Goal: Book appointment/travel/reservation

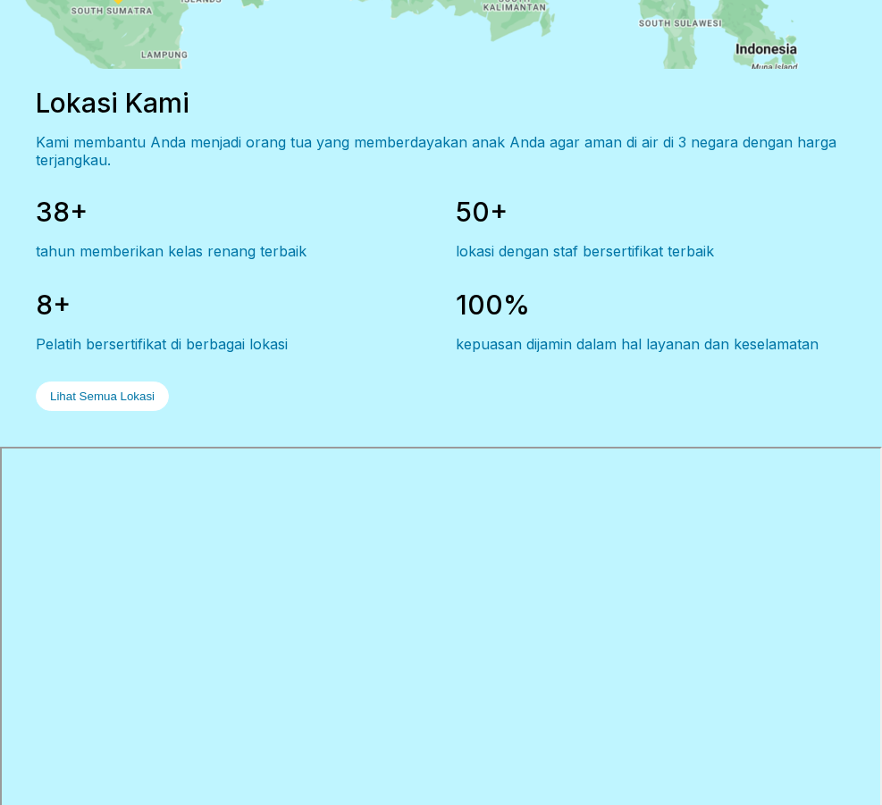
scroll to position [2764, 0]
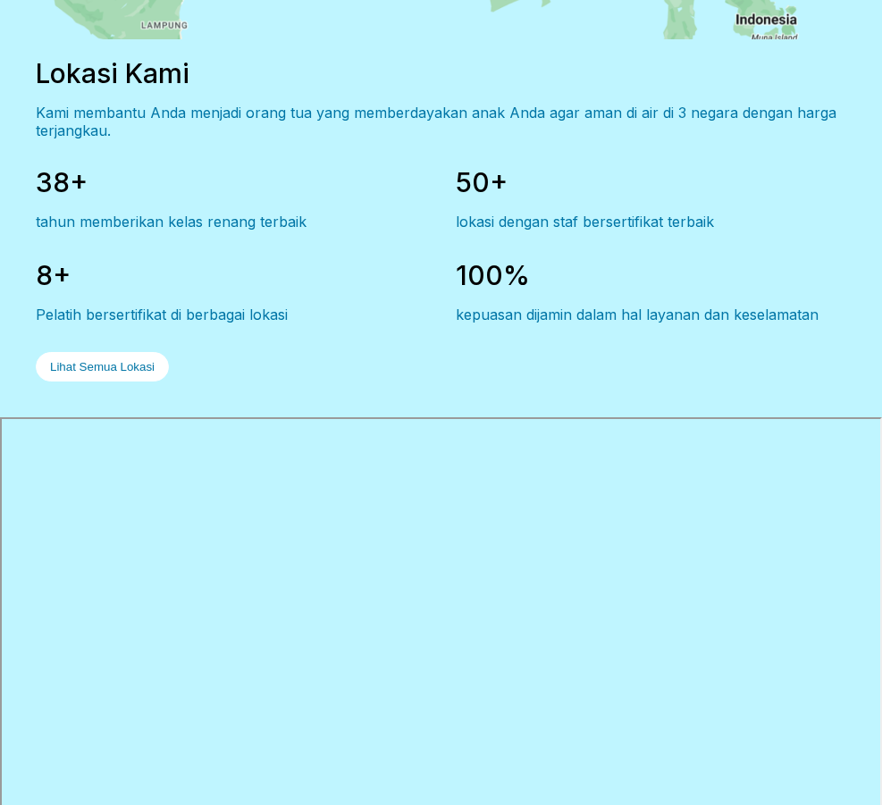
click at [640, 350] on div "38+ tahun memberikan kelas renang terbaik 50+ lokasi dengan staf bersertifikat …" at bounding box center [441, 273] width 810 height 215
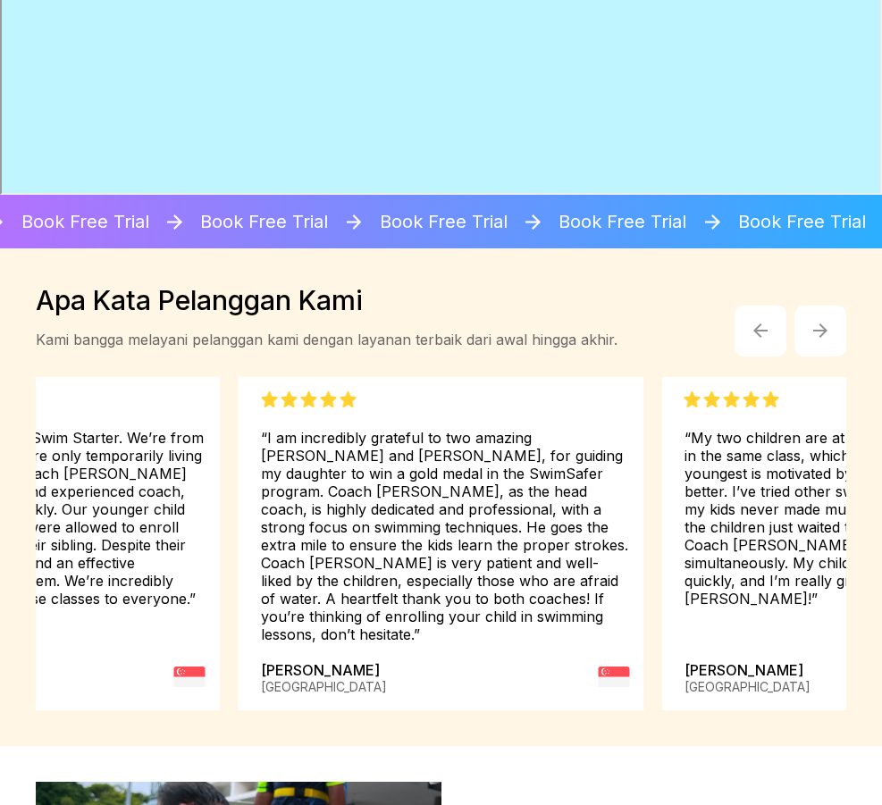
scroll to position [3568, 0]
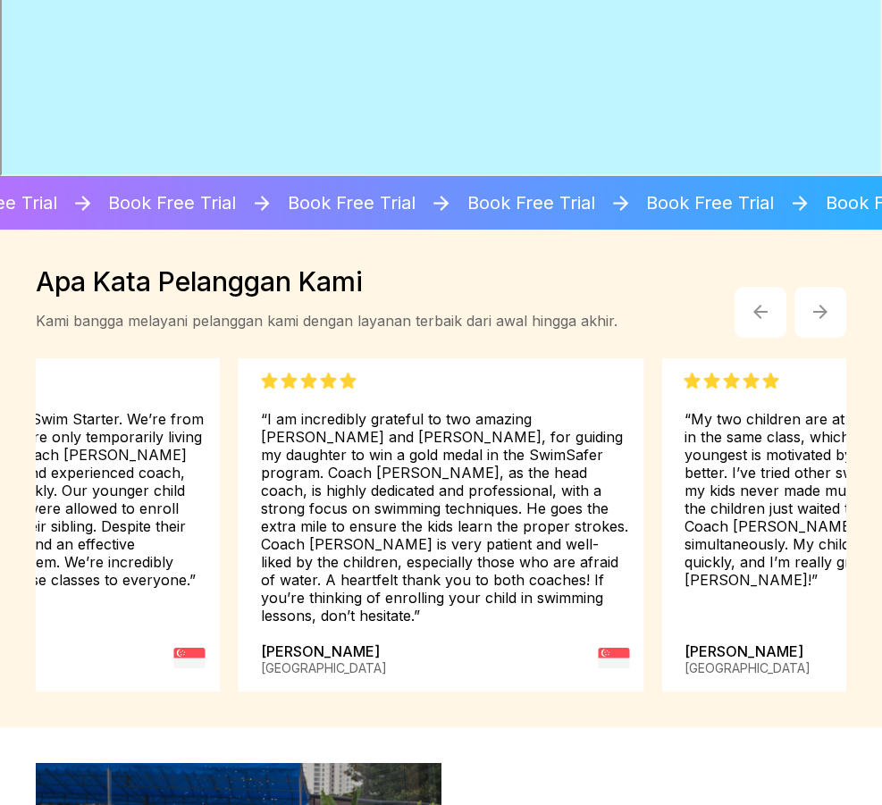
click at [820, 308] on button "button" at bounding box center [820, 313] width 52 height 52
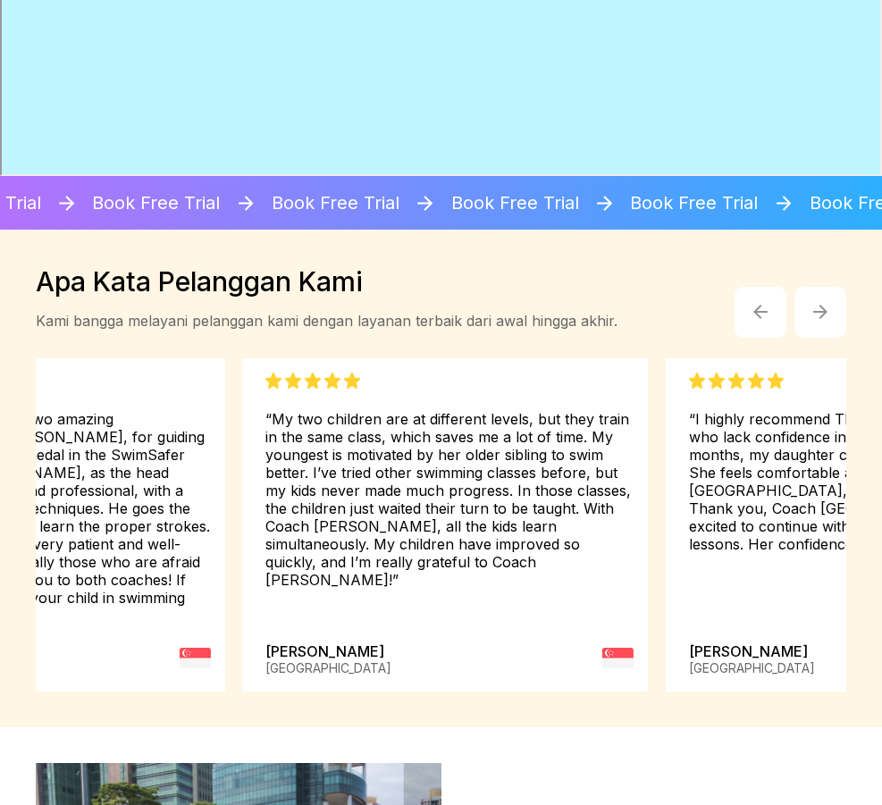
click at [820, 308] on button "button" at bounding box center [820, 313] width 52 height 52
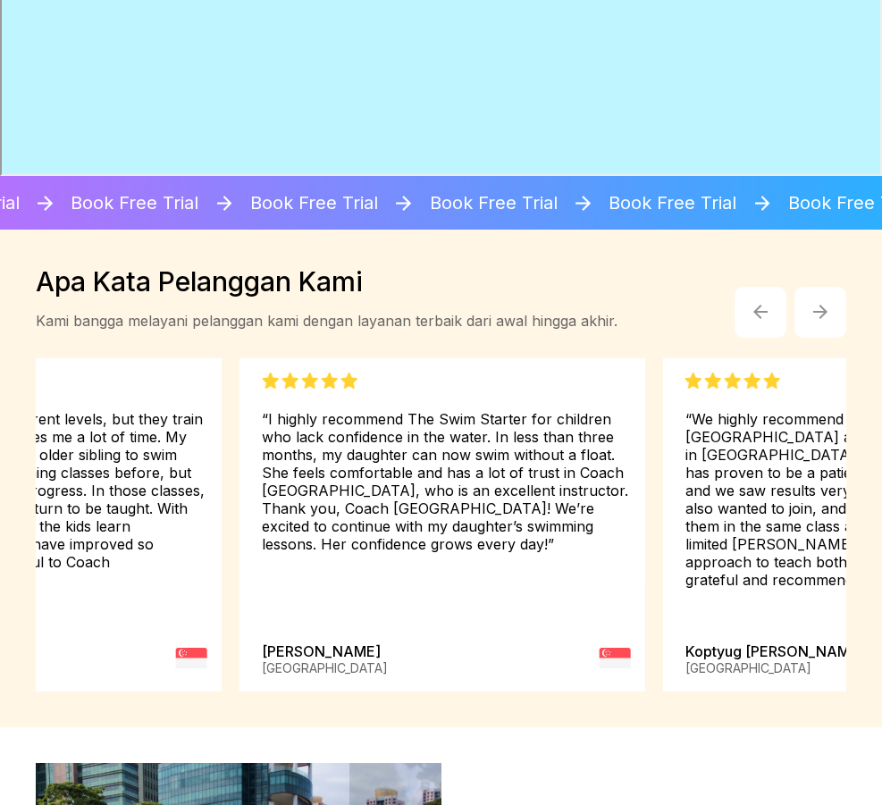
click at [820, 308] on button "button" at bounding box center [820, 313] width 52 height 52
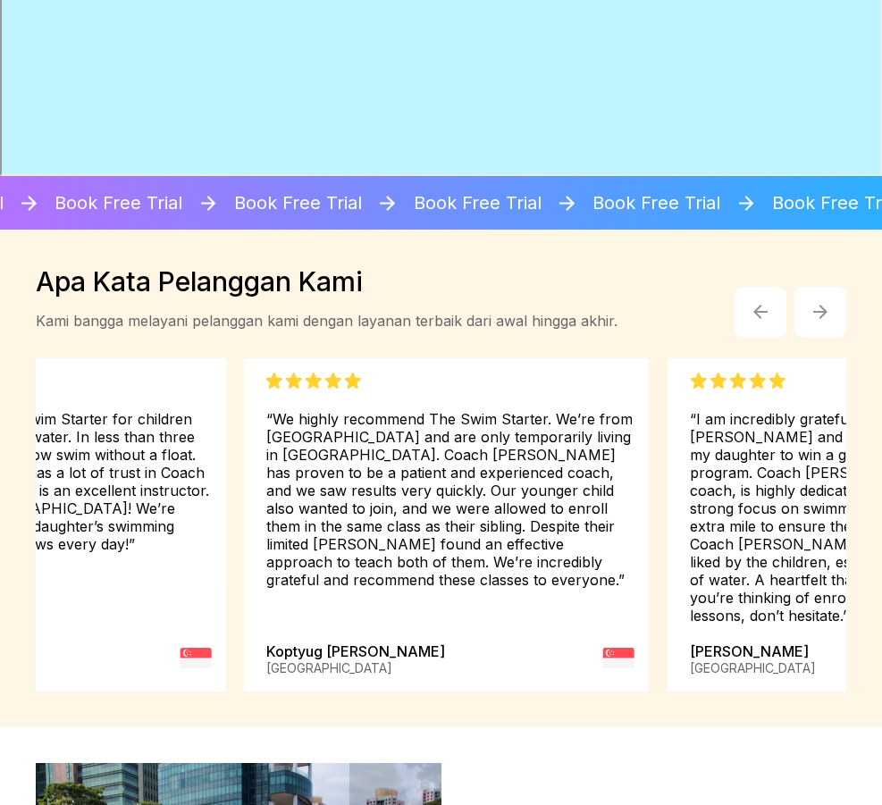
click at [820, 308] on button "button" at bounding box center [820, 313] width 52 height 52
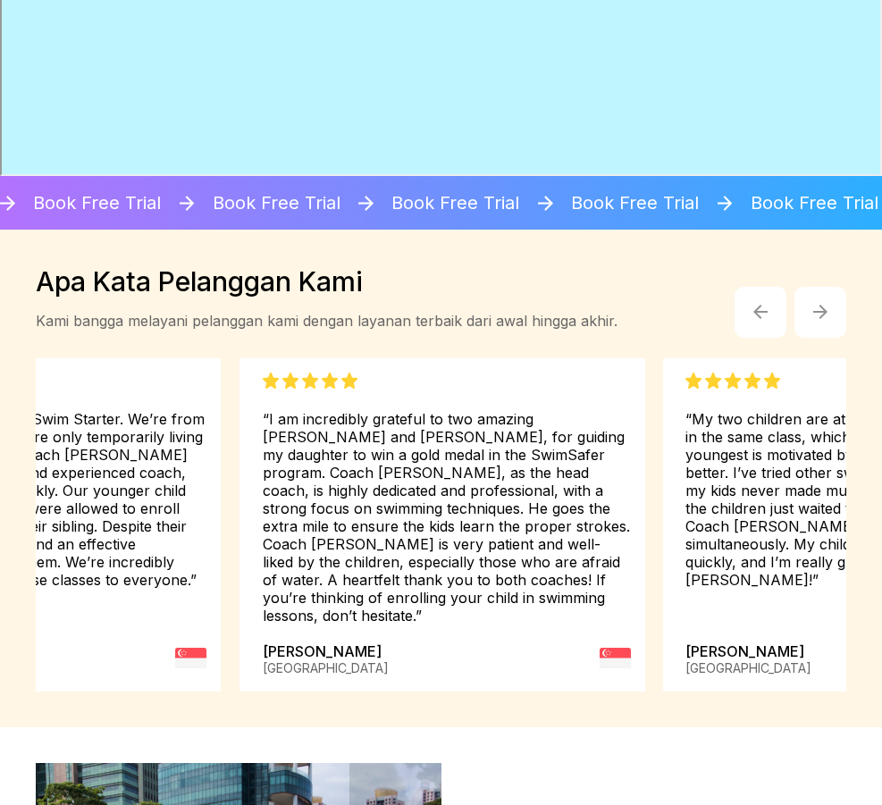
click at [820, 308] on button "button" at bounding box center [820, 313] width 52 height 52
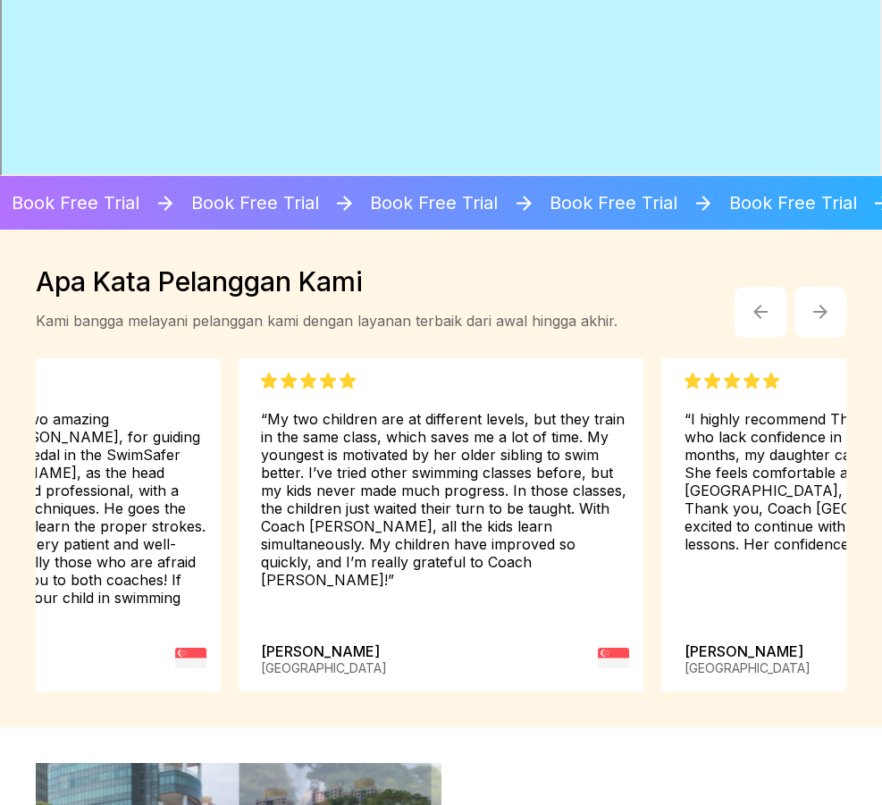
click at [820, 308] on button "button" at bounding box center [820, 313] width 52 height 52
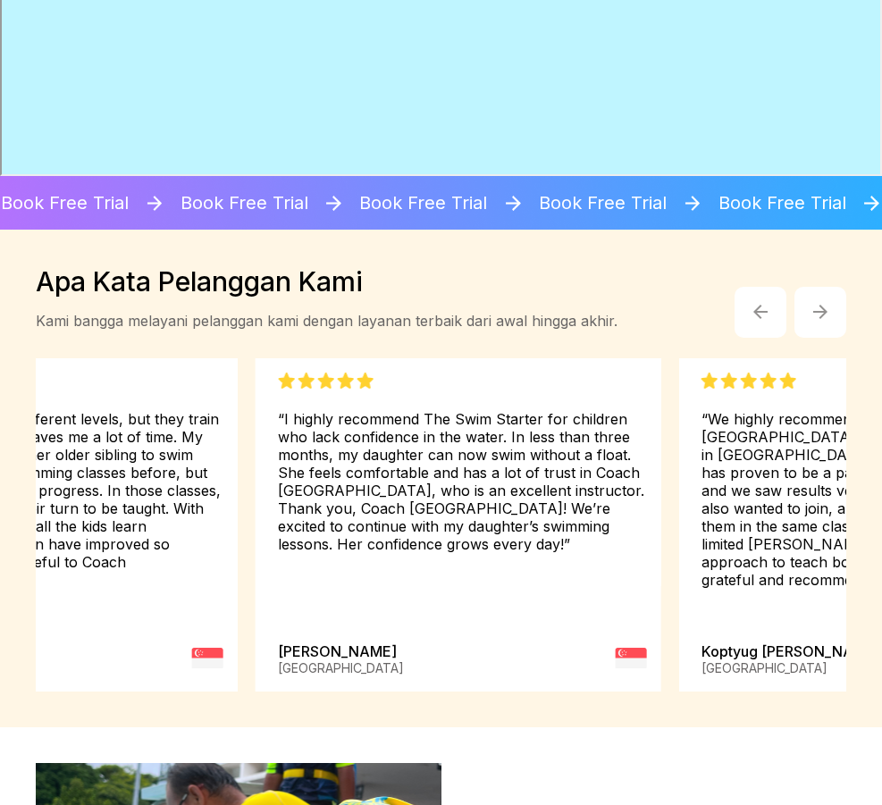
click at [820, 308] on button "button" at bounding box center [820, 313] width 52 height 52
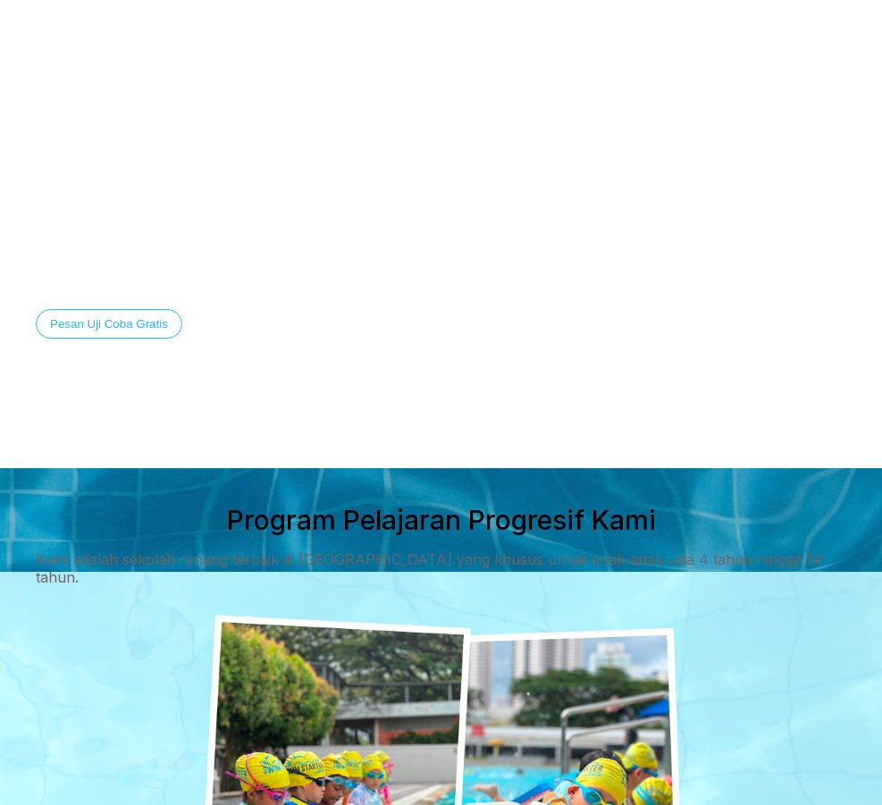
scroll to position [0, 0]
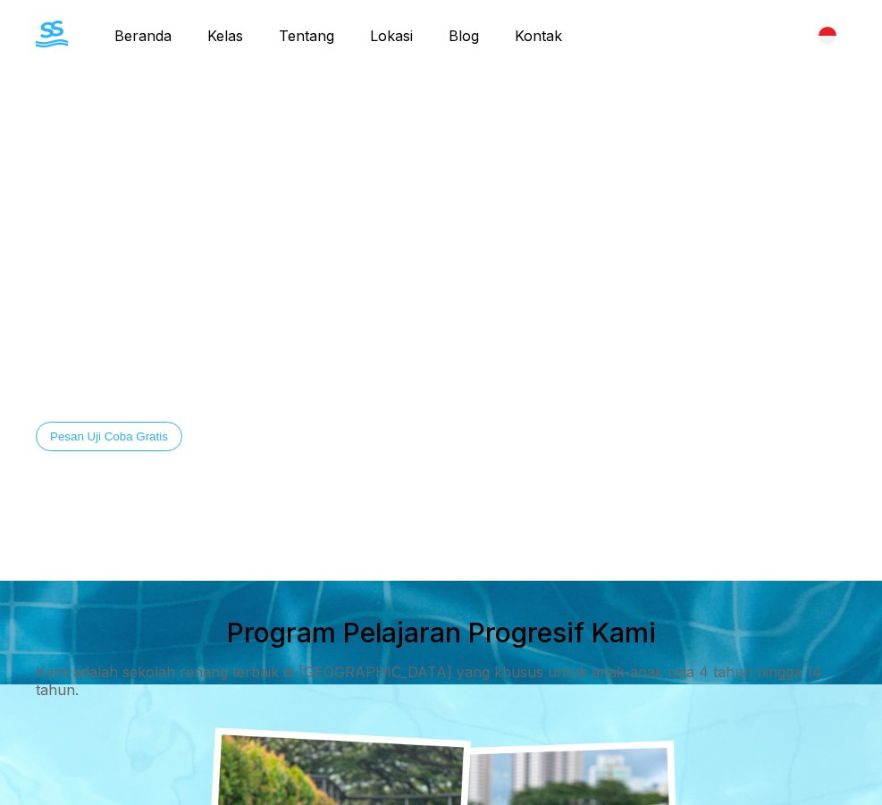
click at [215, 35] on link "Kelas" at bounding box center [224, 36] width 71 height 18
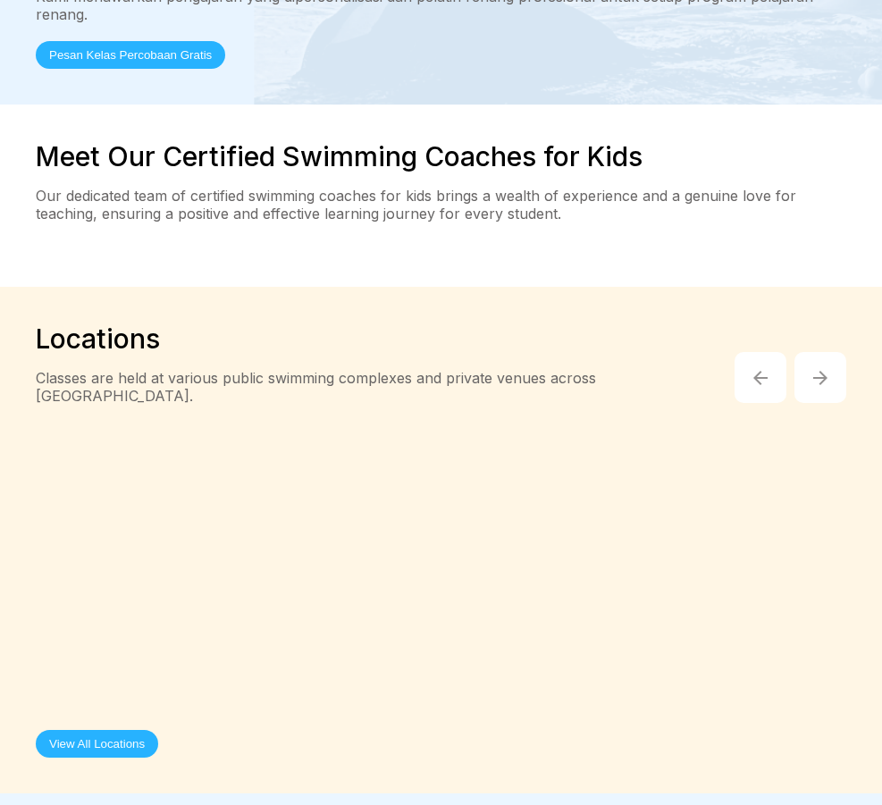
scroll to position [4913, 0]
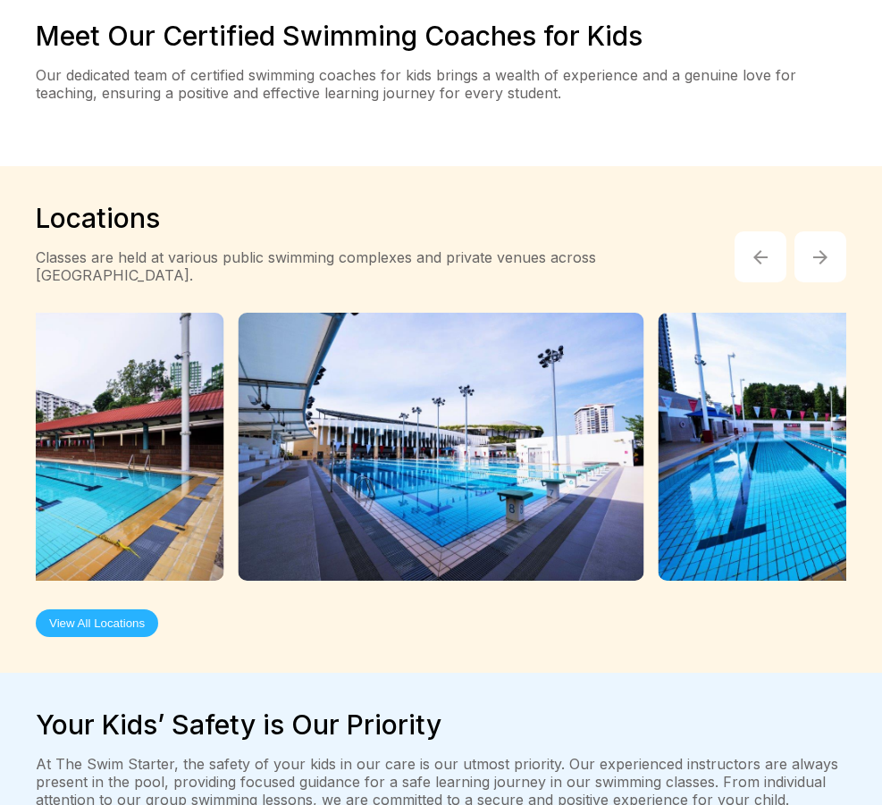
click at [817, 250] on img "button" at bounding box center [820, 257] width 14 height 14
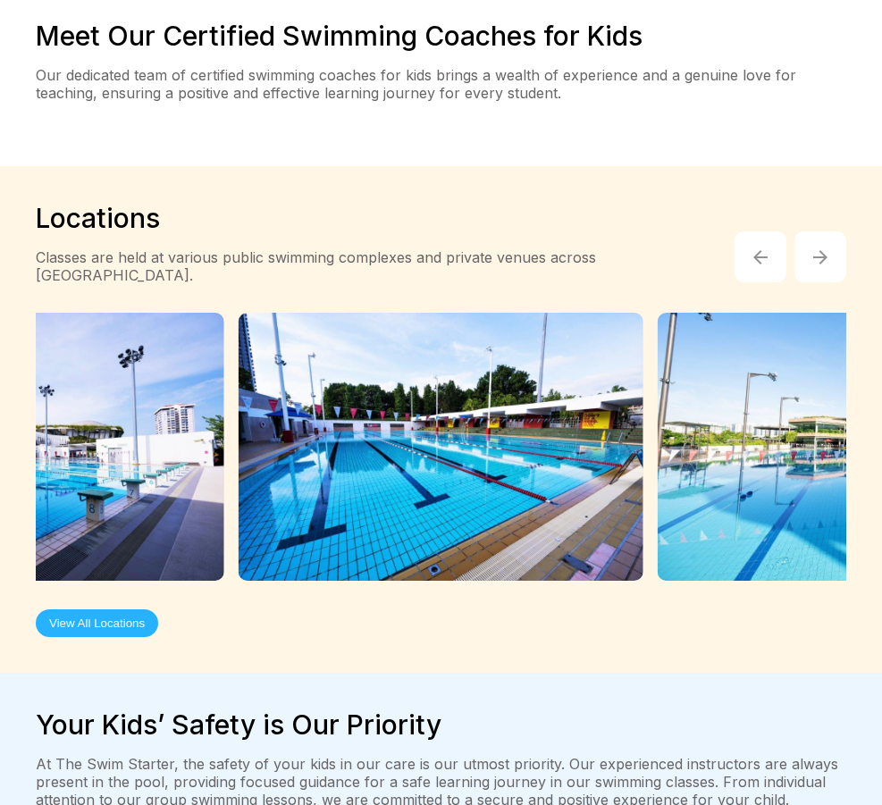
click at [817, 250] on img "button" at bounding box center [820, 257] width 14 height 14
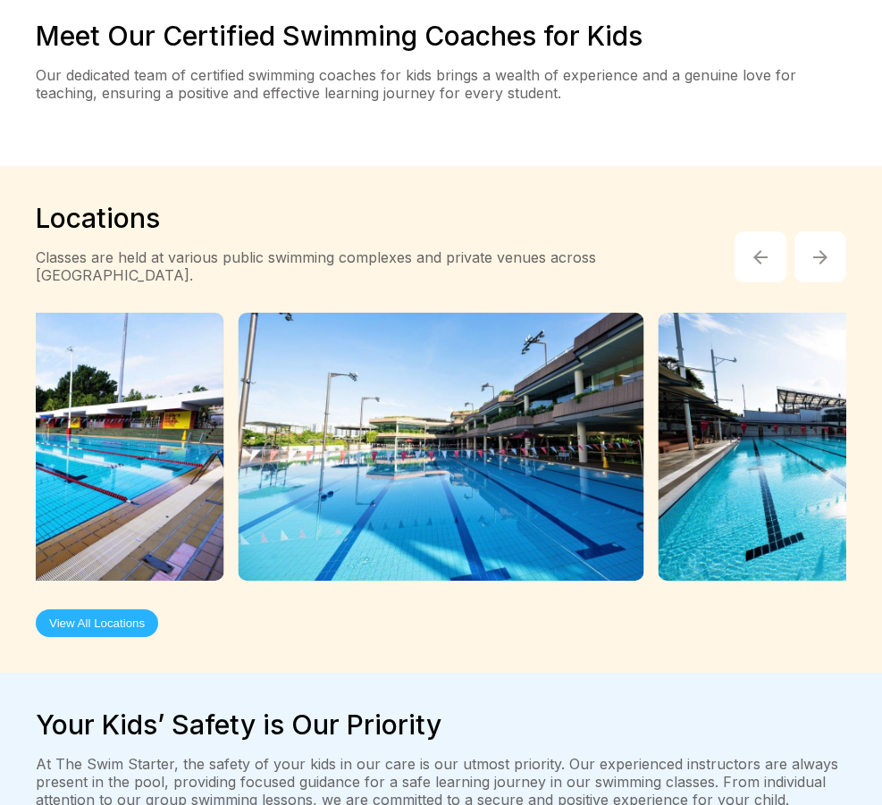
click at [817, 250] on img "button" at bounding box center [820, 257] width 14 height 14
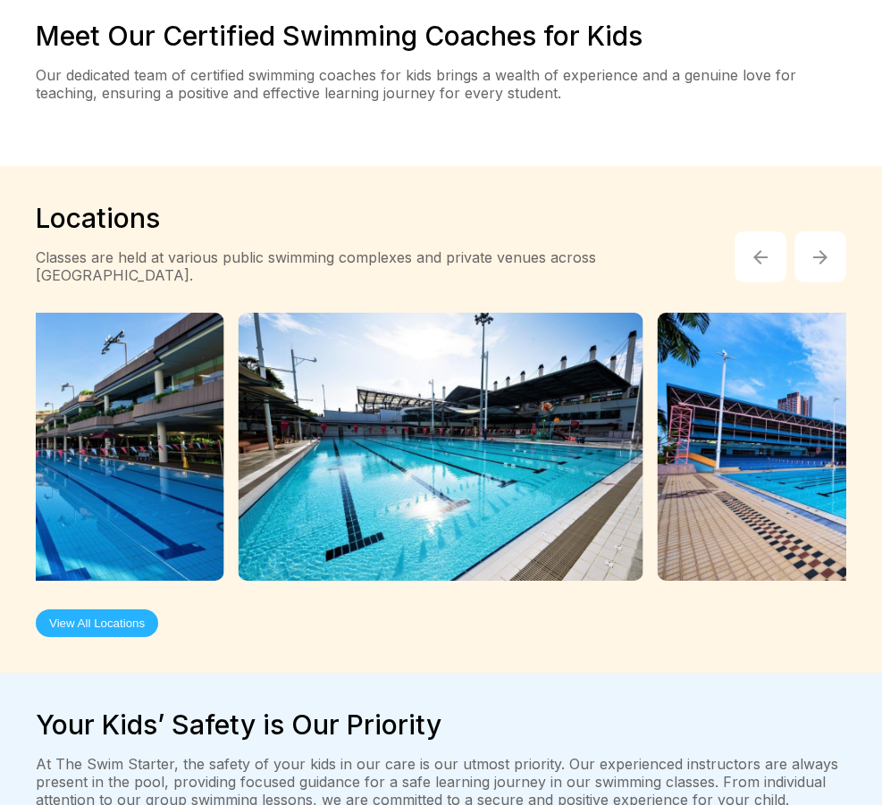
click at [817, 250] on img "button" at bounding box center [820, 257] width 14 height 14
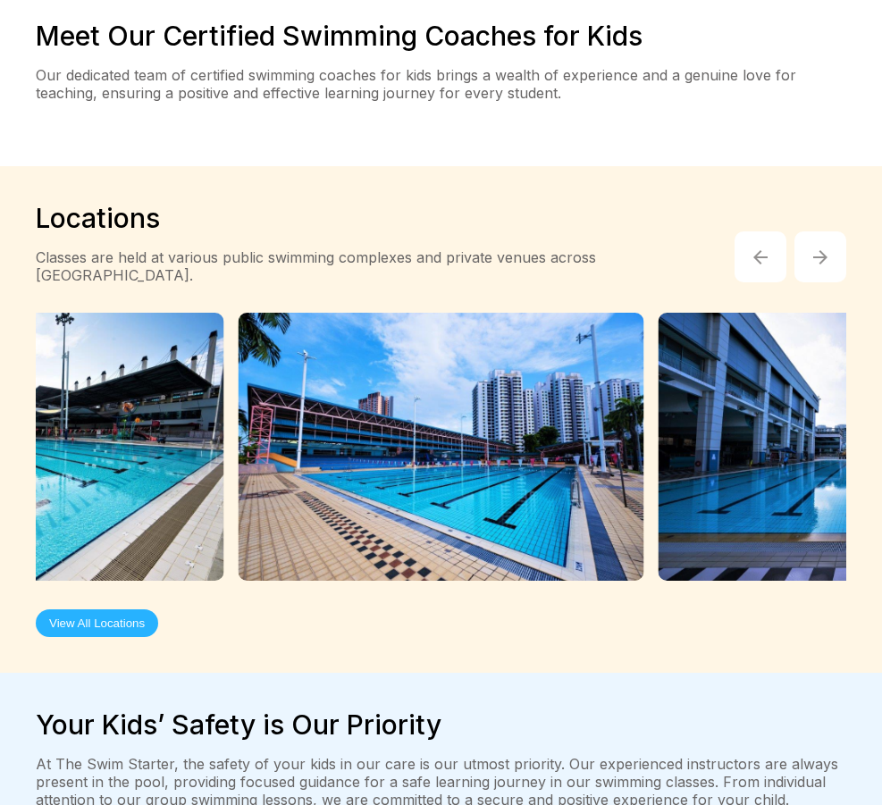
click at [810, 231] on button "button" at bounding box center [820, 257] width 52 height 52
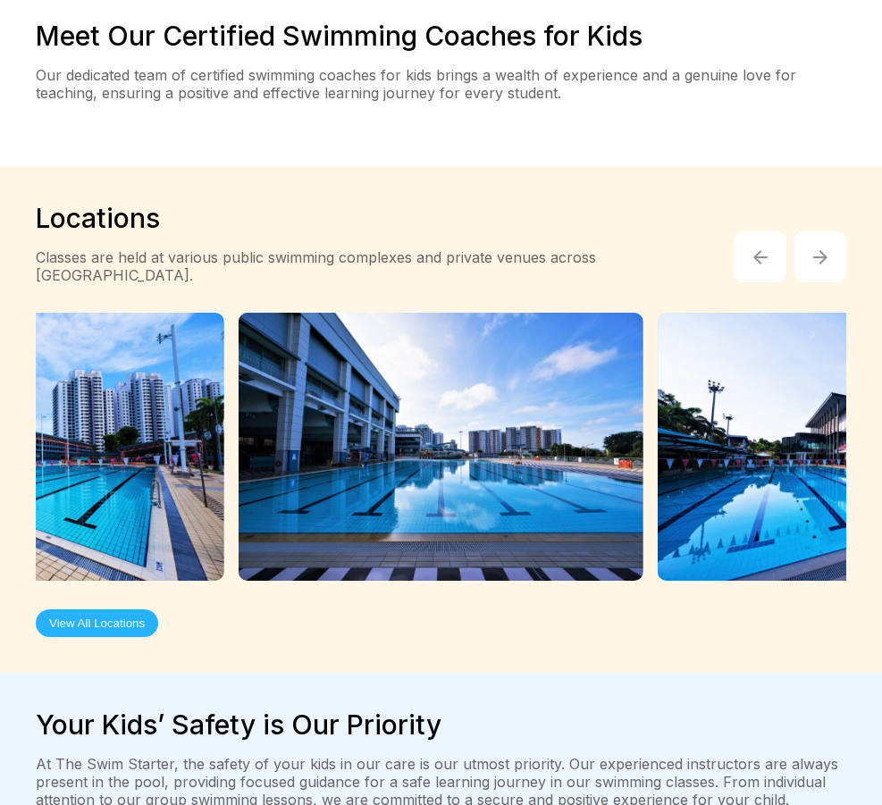
click at [810, 231] on button "button" at bounding box center [820, 257] width 52 height 52
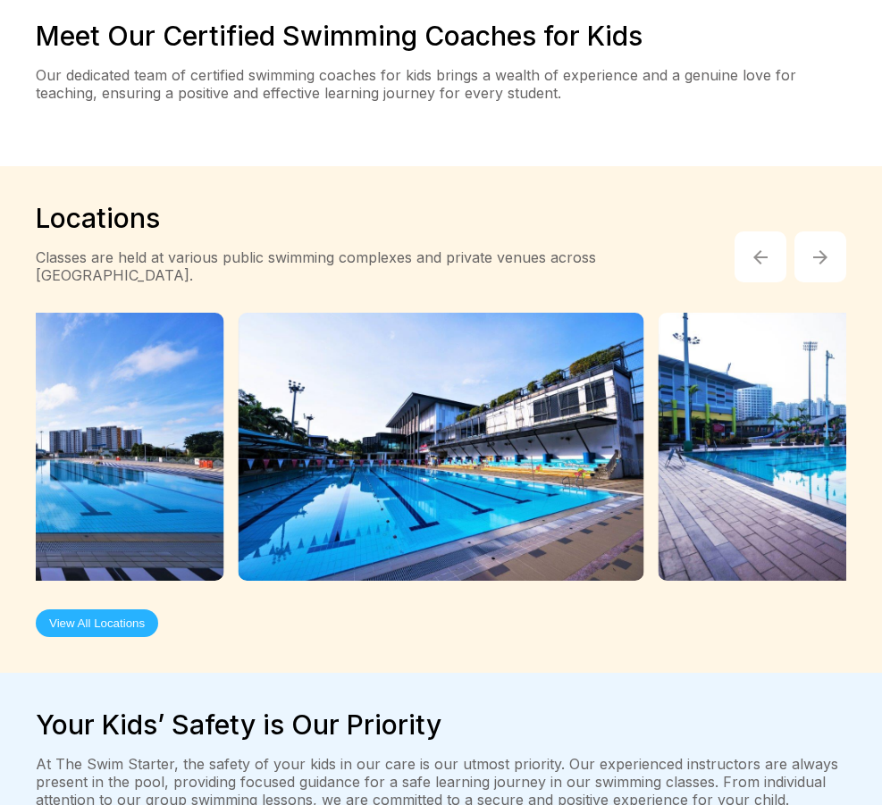
click at [810, 231] on button "button" at bounding box center [820, 257] width 52 height 52
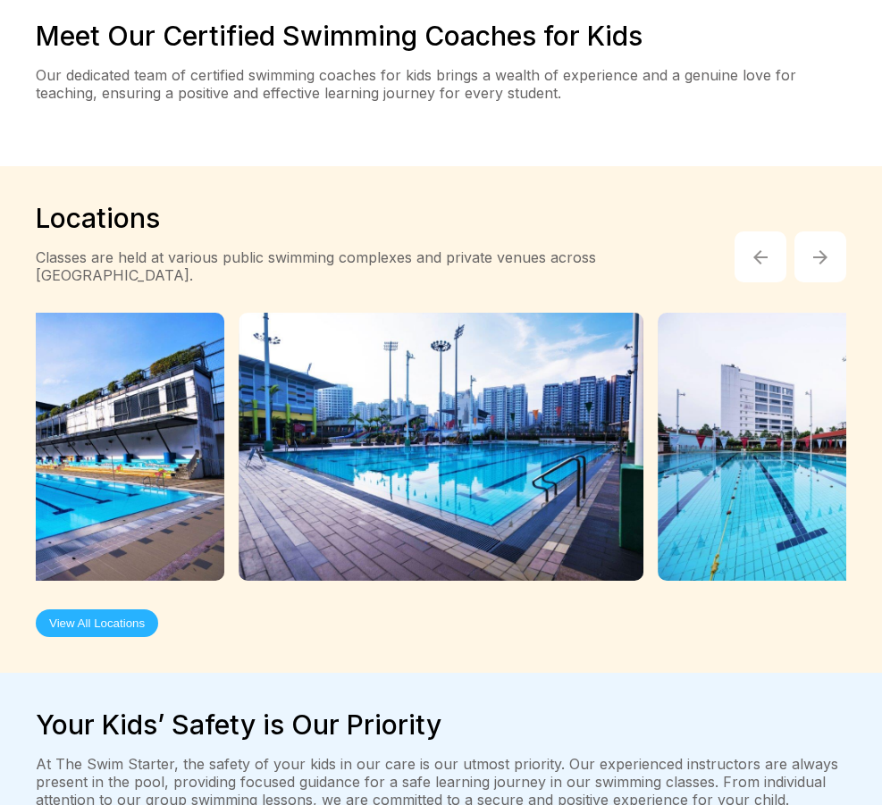
click at [810, 231] on button "button" at bounding box center [820, 257] width 52 height 52
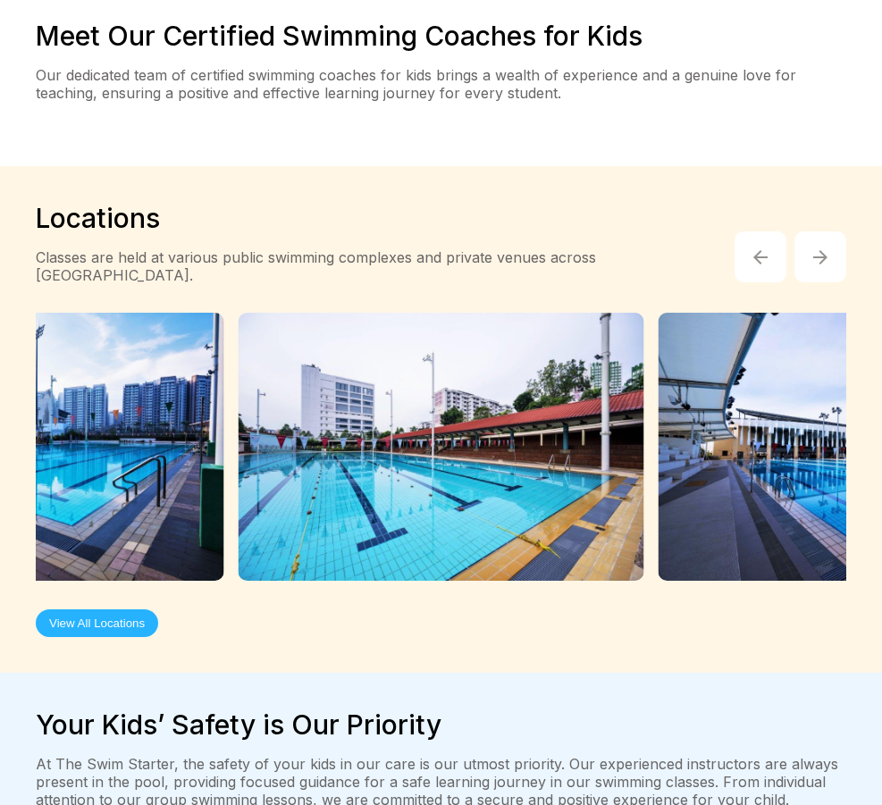
click at [810, 231] on button "button" at bounding box center [820, 257] width 52 height 52
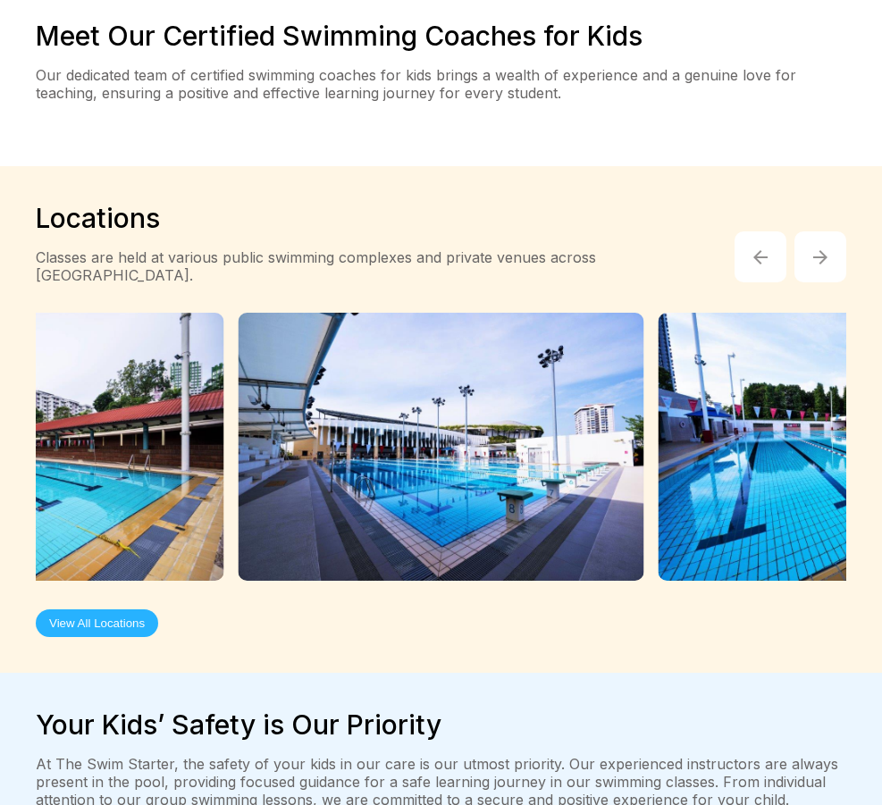
click at [810, 231] on button "button" at bounding box center [820, 257] width 52 height 52
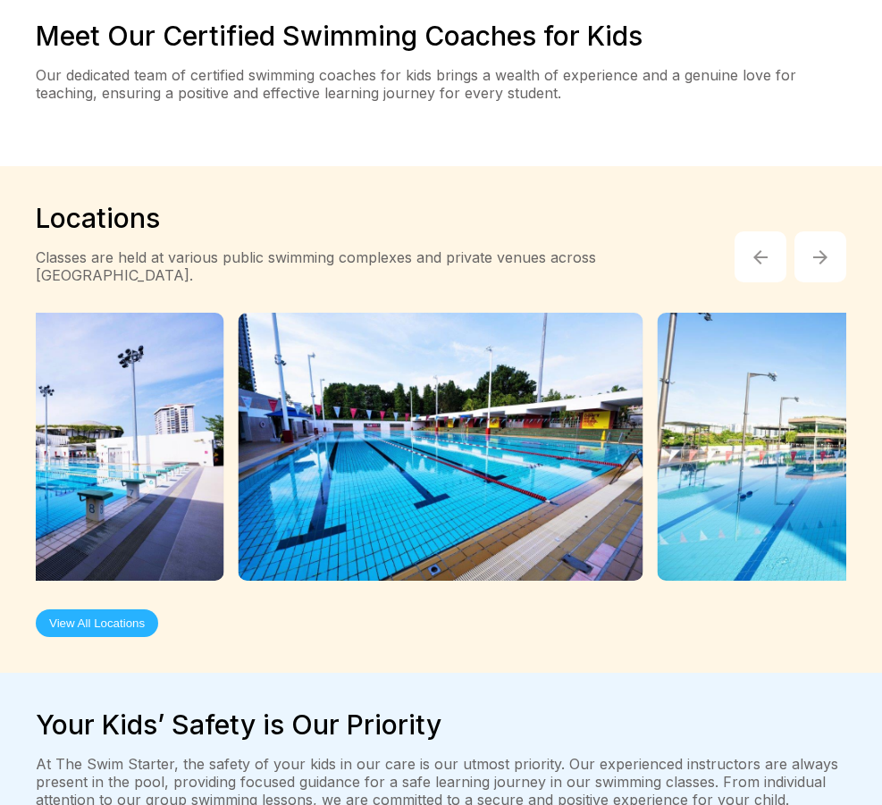
click at [810, 231] on button "button" at bounding box center [820, 257] width 52 height 52
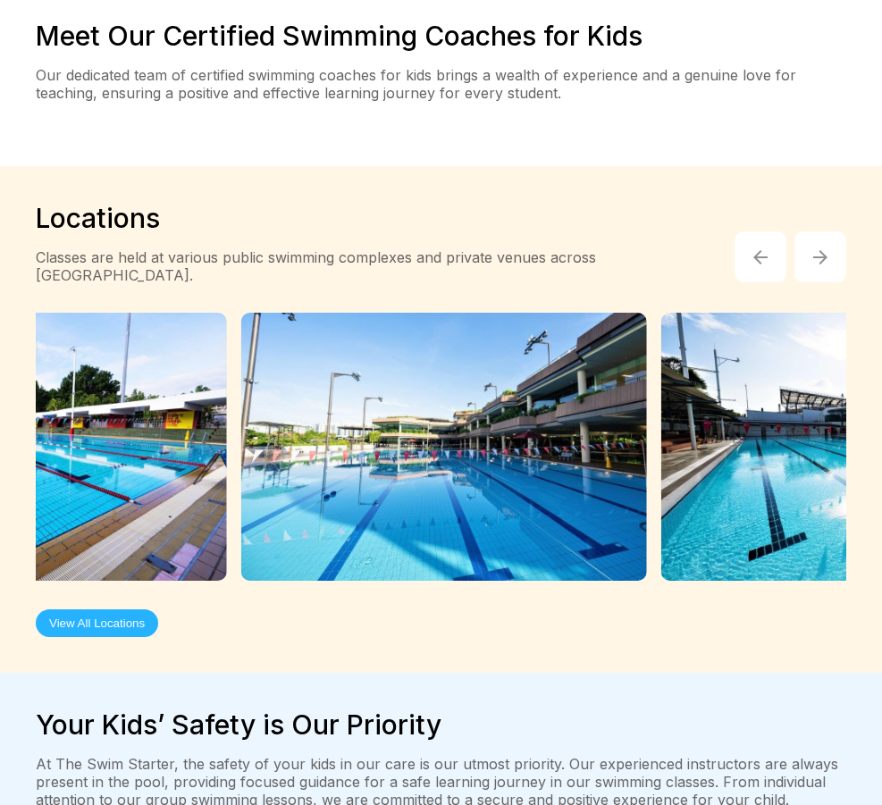
click at [810, 231] on button "button" at bounding box center [820, 257] width 52 height 52
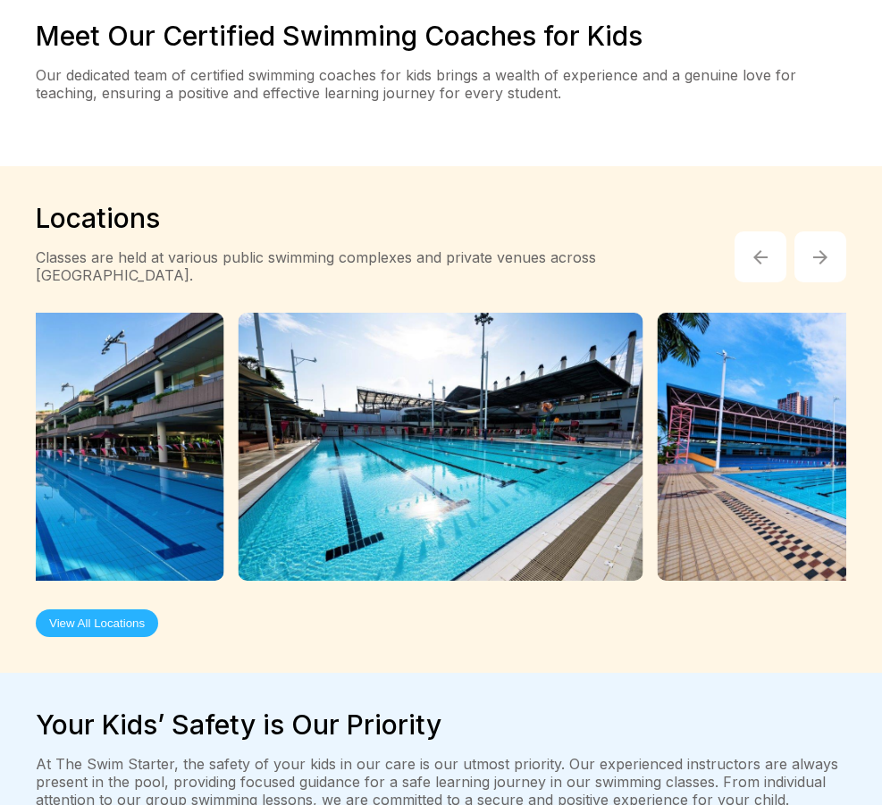
click at [807, 231] on button "button" at bounding box center [820, 257] width 52 height 52
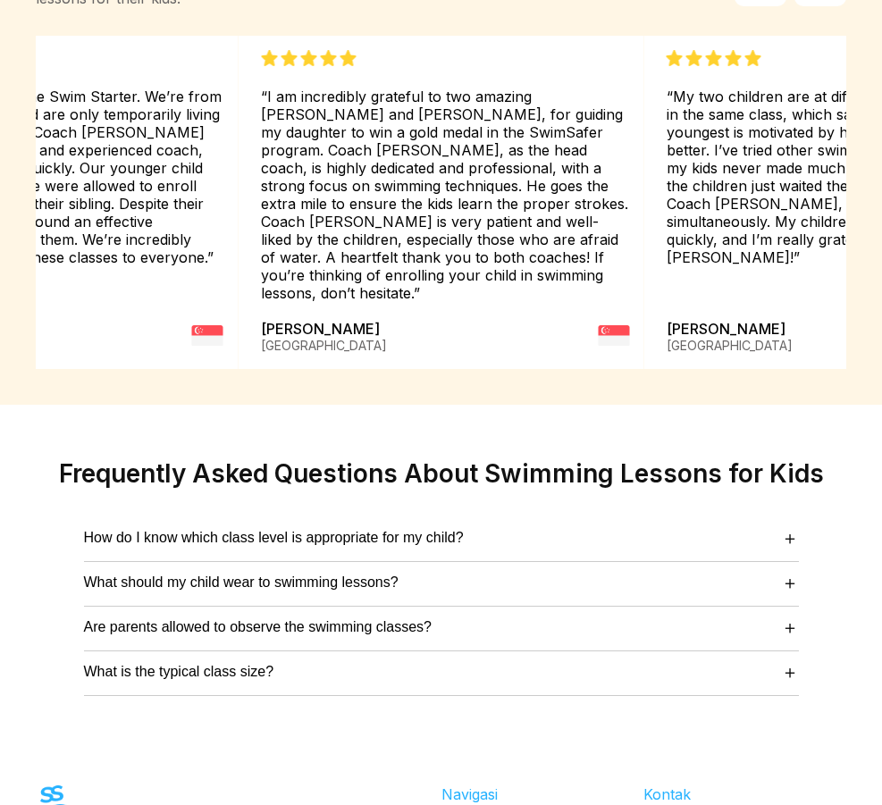
scroll to position [6119, 7]
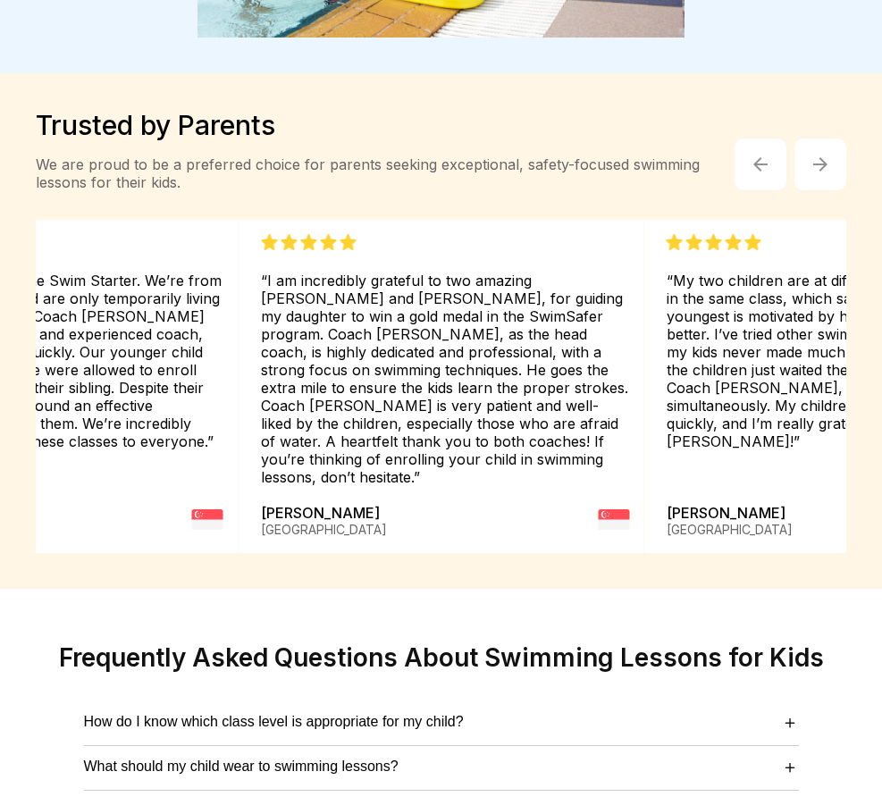
click at [814, 138] on button "button" at bounding box center [820, 164] width 52 height 52
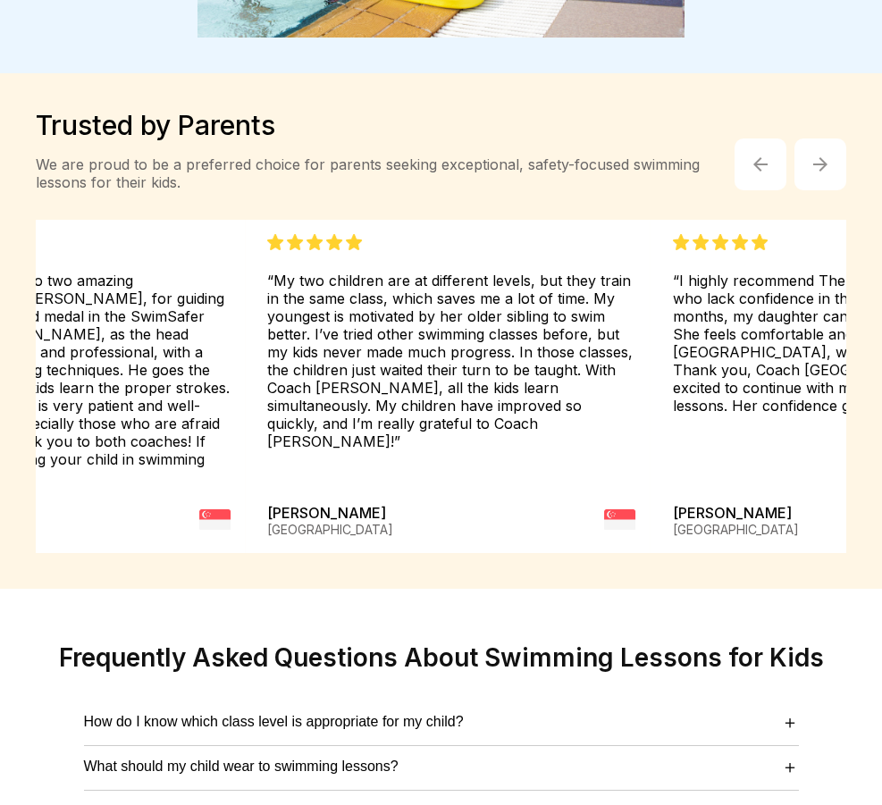
click at [814, 138] on button "button" at bounding box center [820, 164] width 52 height 52
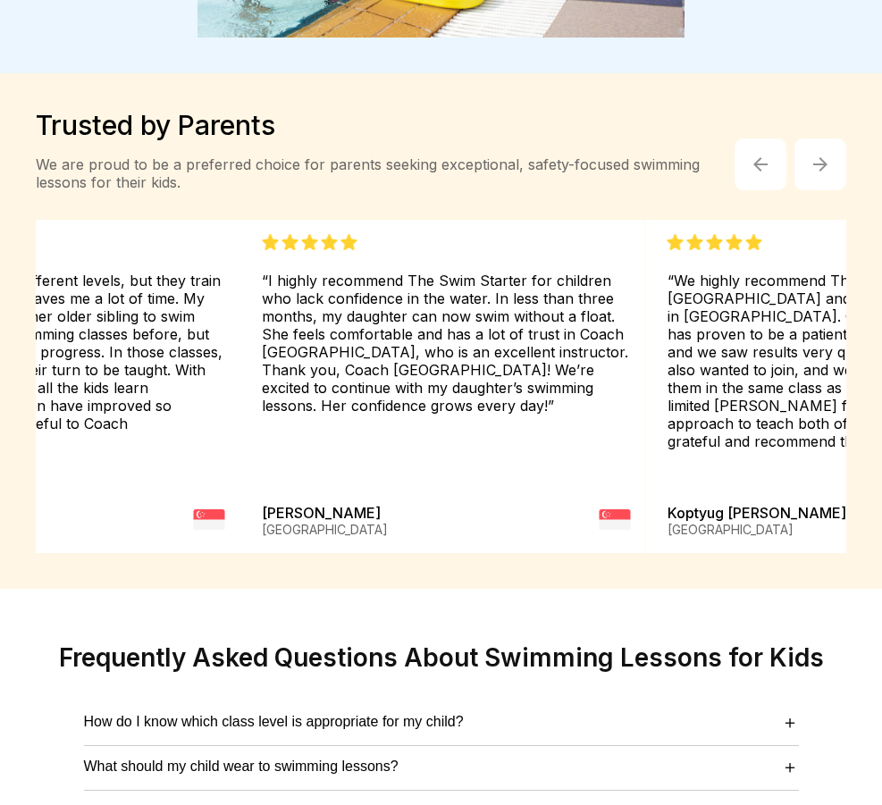
click at [814, 138] on button "button" at bounding box center [820, 164] width 52 height 52
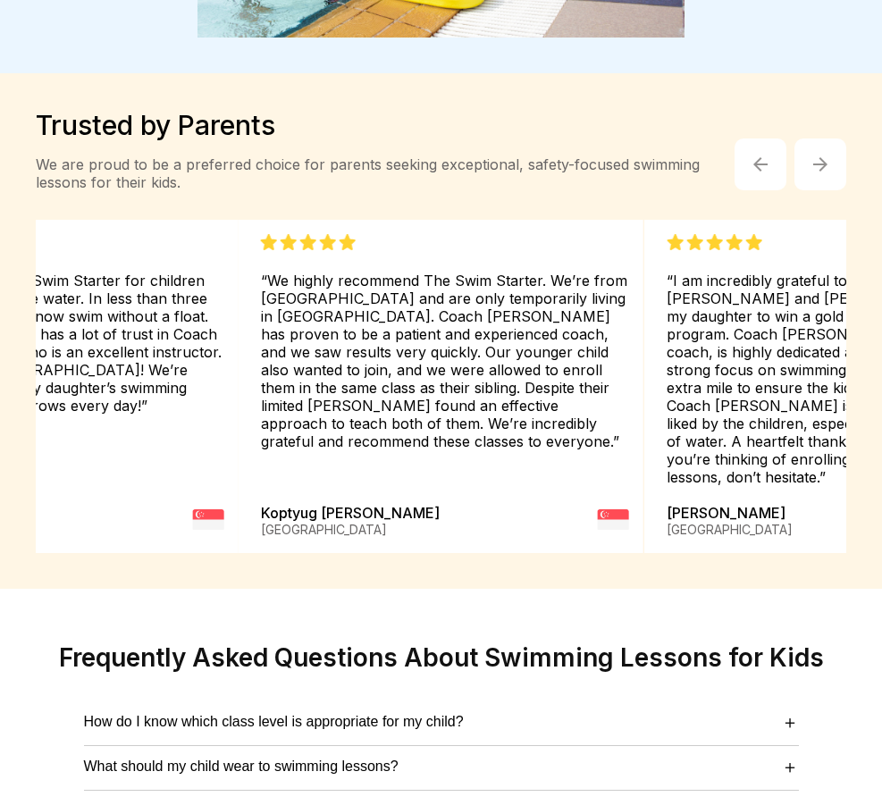
click at [814, 138] on button "button" at bounding box center [820, 164] width 52 height 52
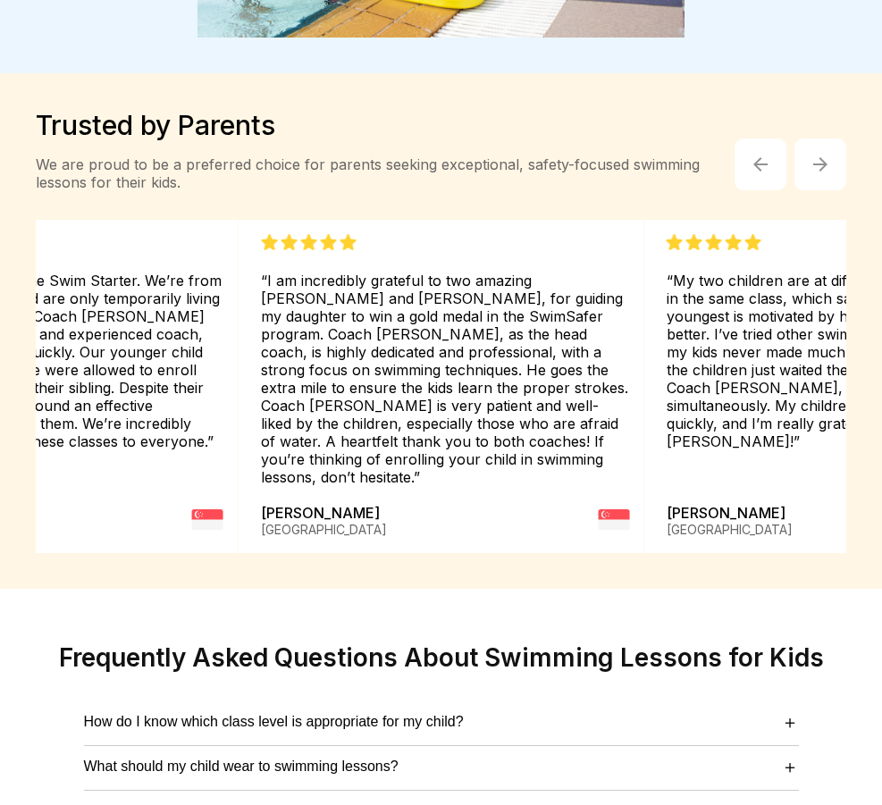
click at [814, 138] on button "button" at bounding box center [820, 164] width 52 height 52
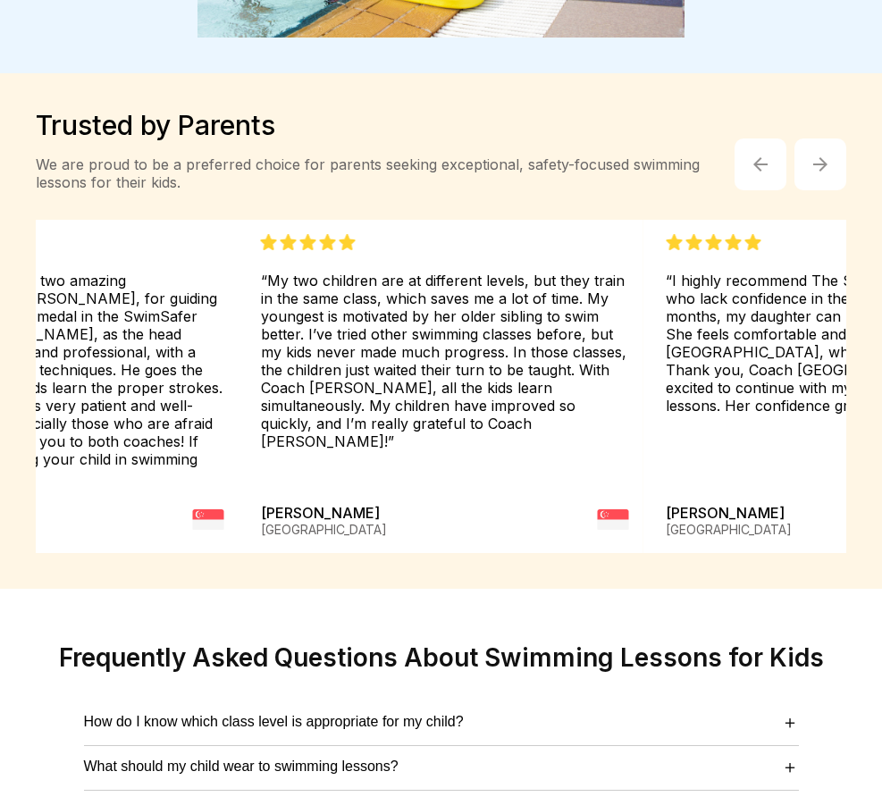
click at [813, 157] on img "button" at bounding box center [820, 164] width 14 height 14
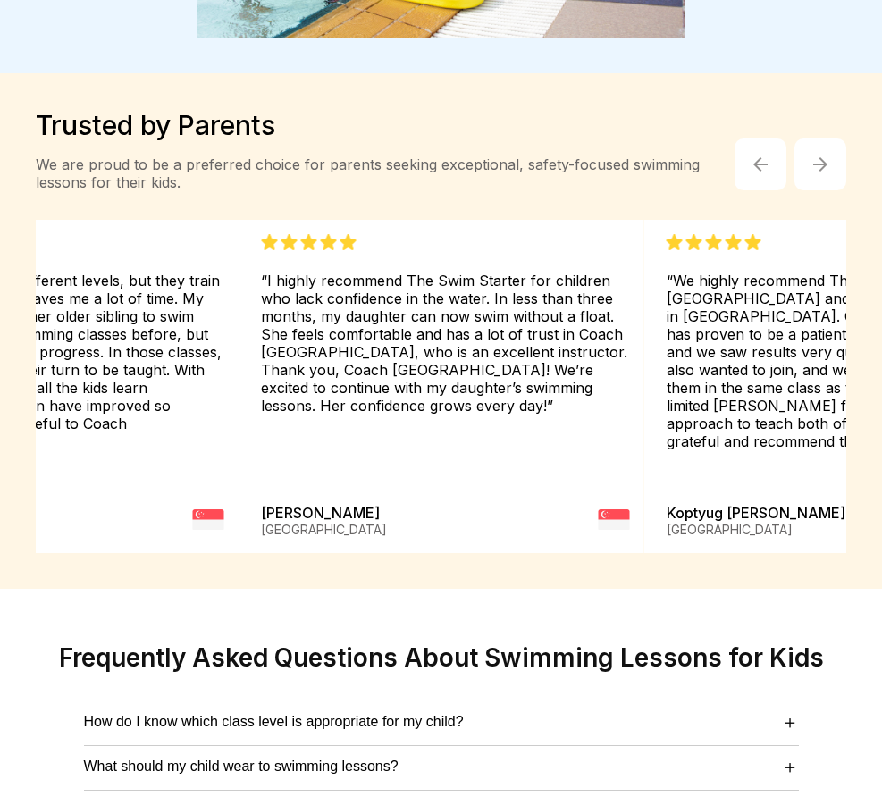
click at [804, 138] on button "button" at bounding box center [820, 164] width 52 height 52
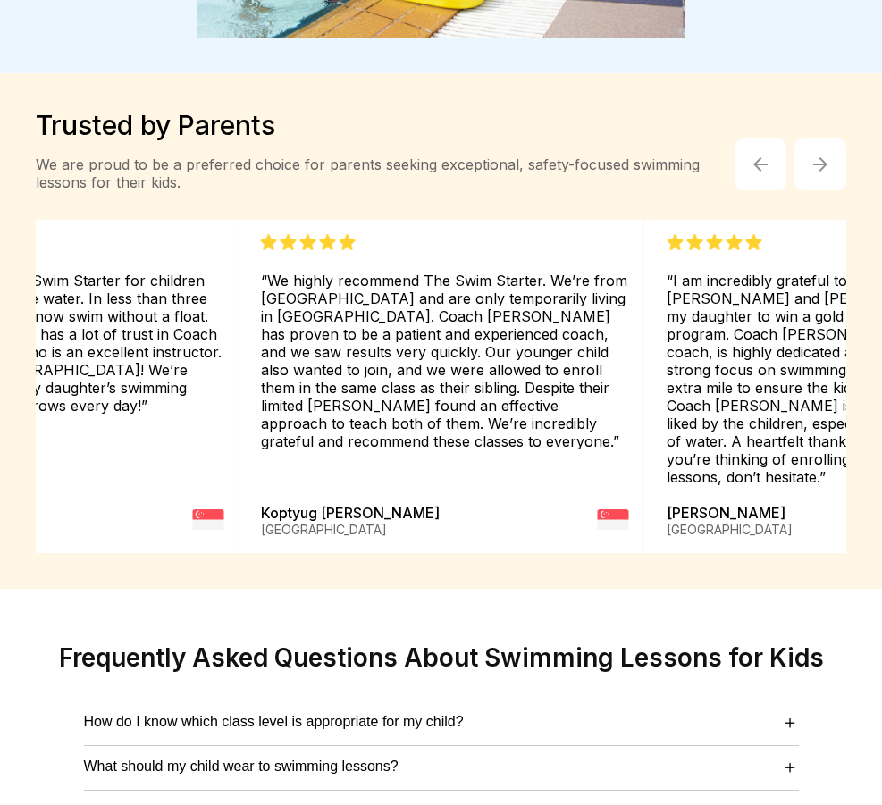
click at [804, 138] on button "button" at bounding box center [820, 164] width 52 height 52
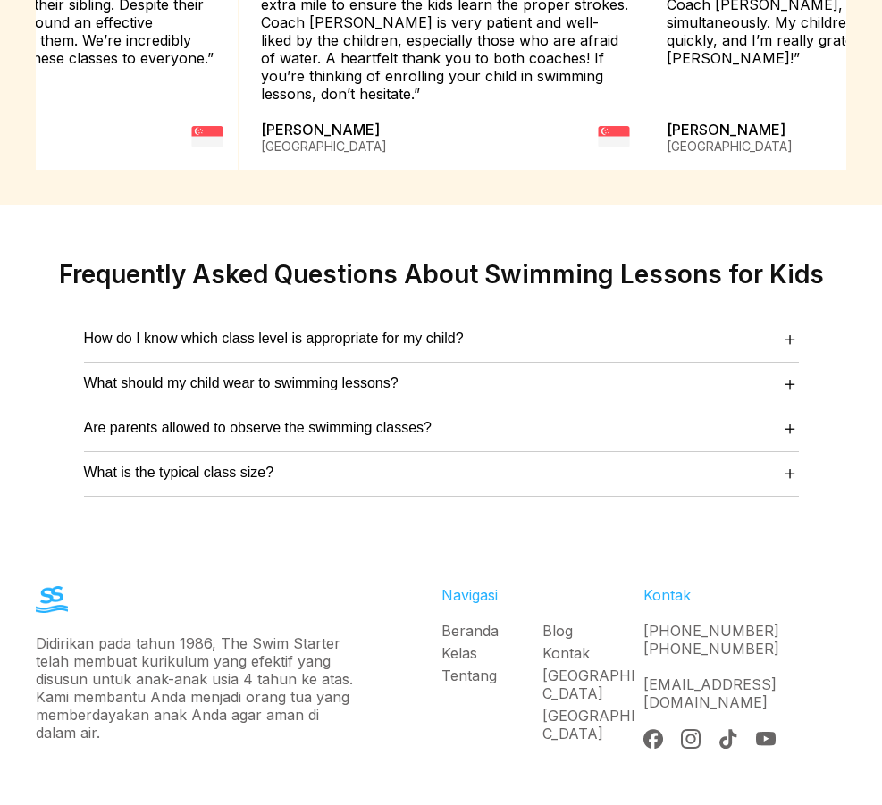
scroll to position [6513, 7]
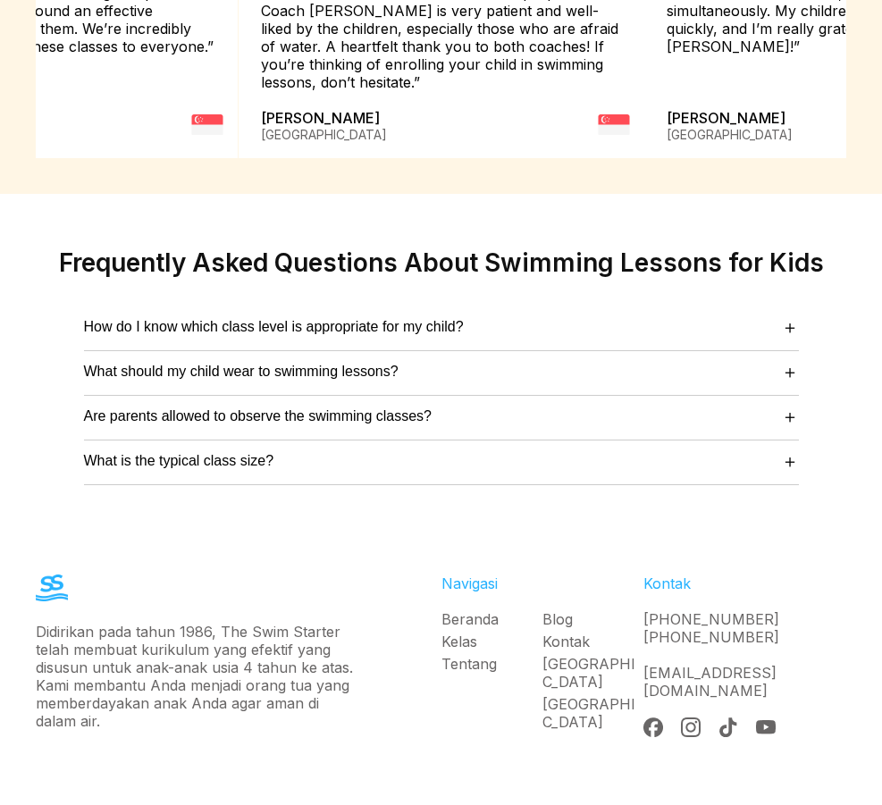
click at [469, 655] on link "Tentang" at bounding box center [491, 664] width 101 height 18
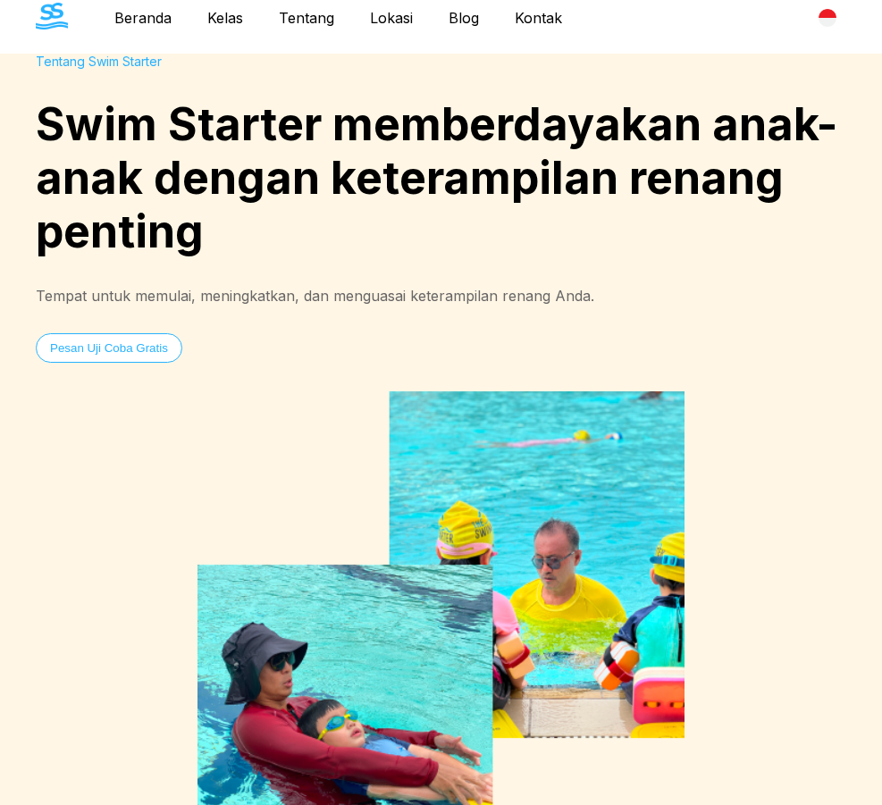
scroll to position [0, 7]
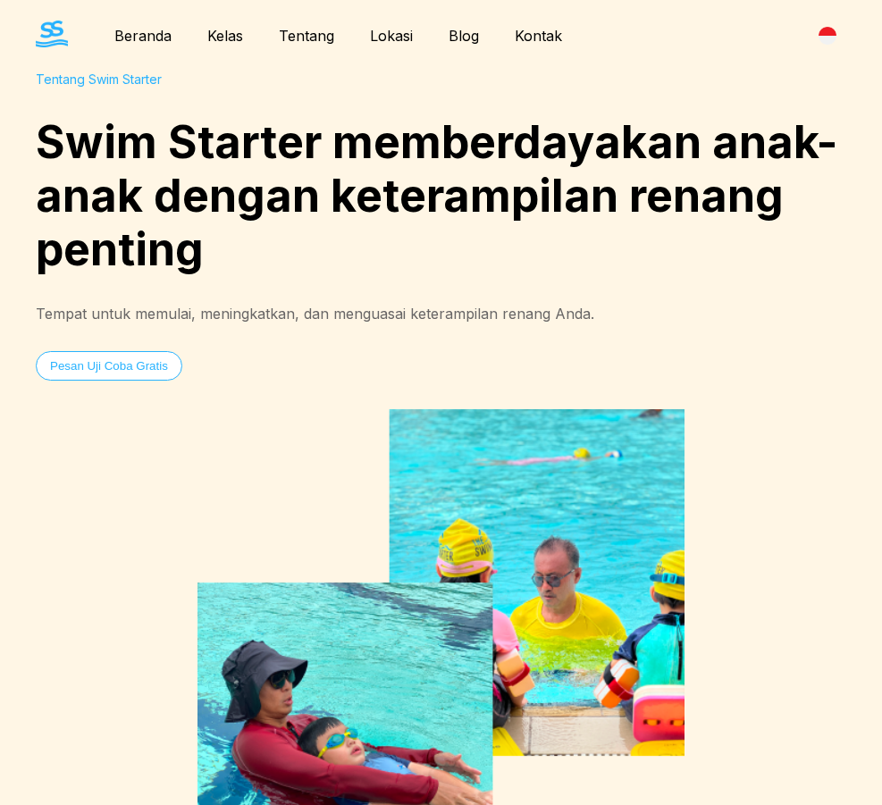
click at [301, 40] on link "Tentang" at bounding box center [306, 36] width 91 height 18
click at [292, 38] on link "Tentang" at bounding box center [306, 36] width 91 height 18
click at [144, 38] on link "Beranda" at bounding box center [142, 36] width 93 height 18
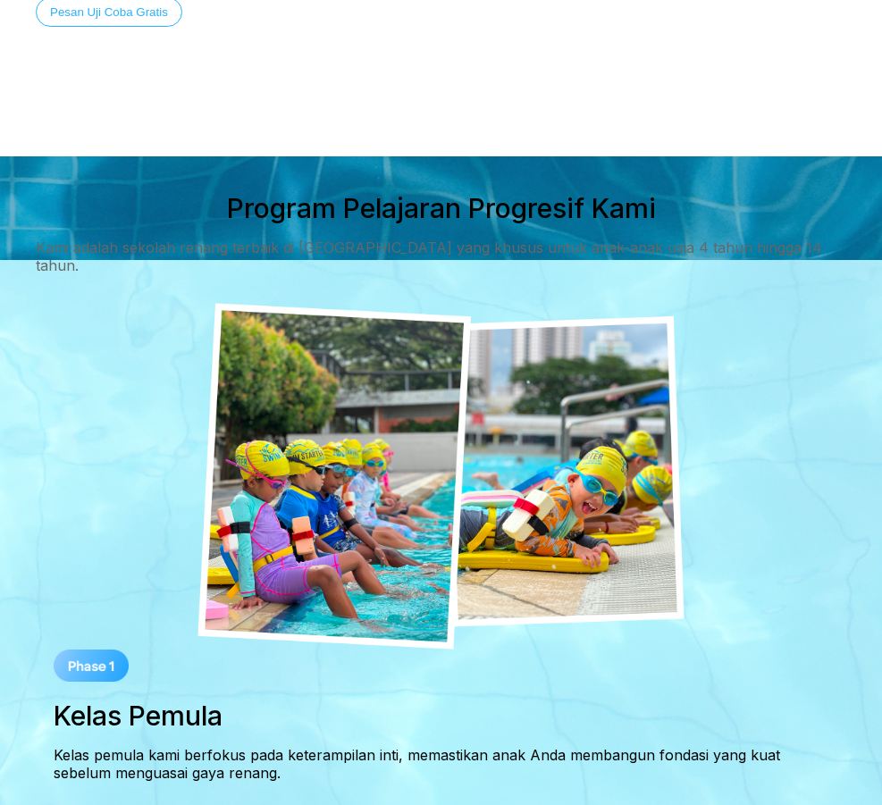
scroll to position [268, 7]
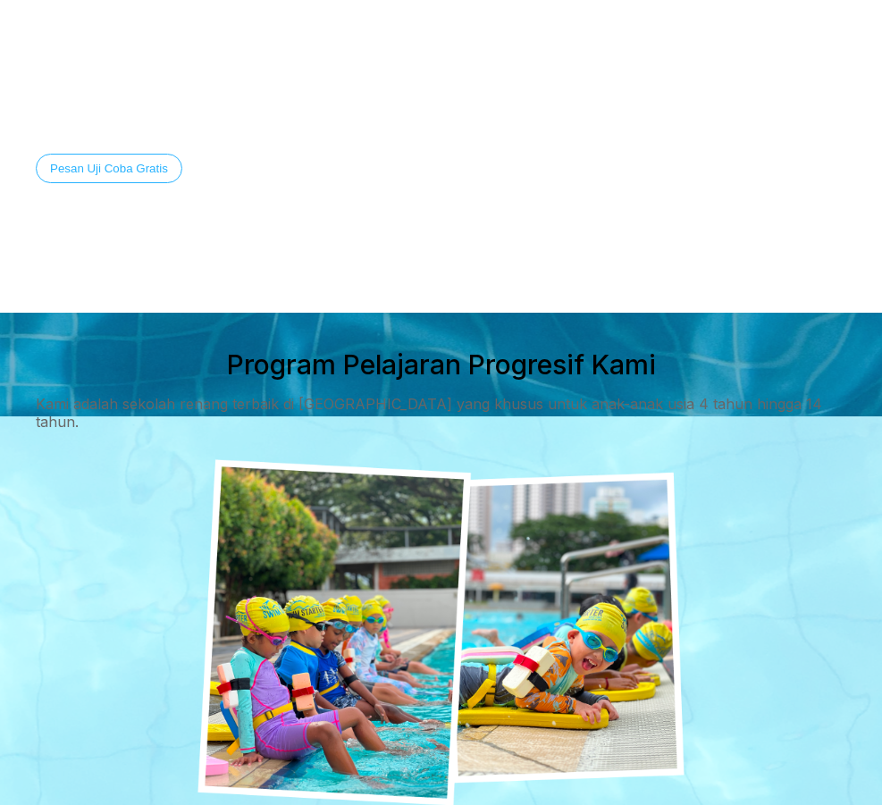
click at [239, 154] on button "Temukan Kisah Kami" at bounding box center [270, 168] width 140 height 29
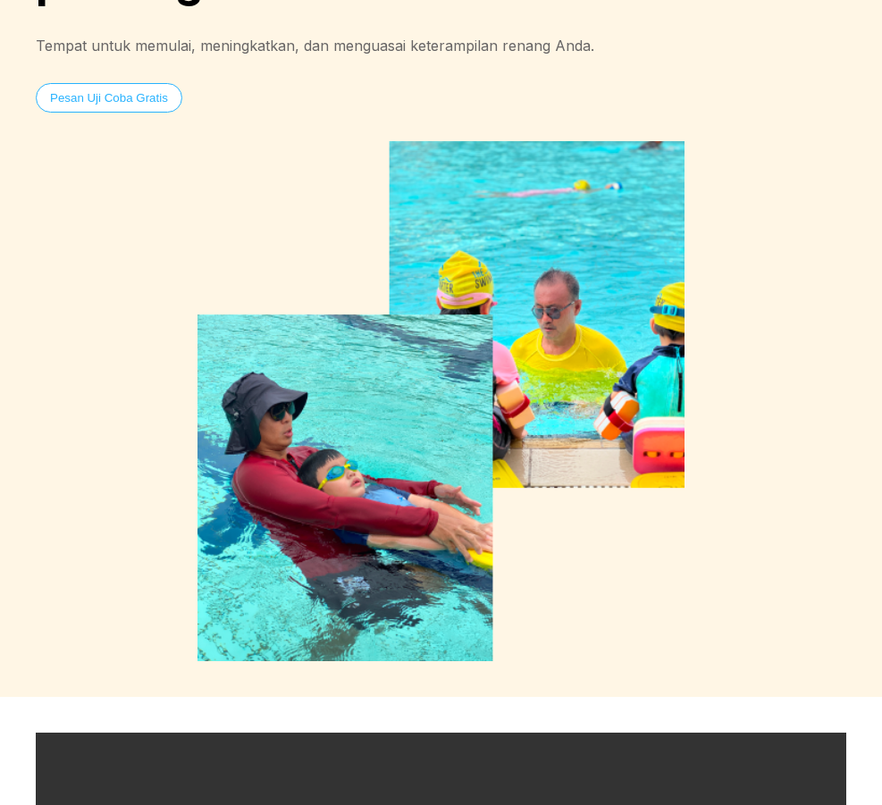
scroll to position [0, 7]
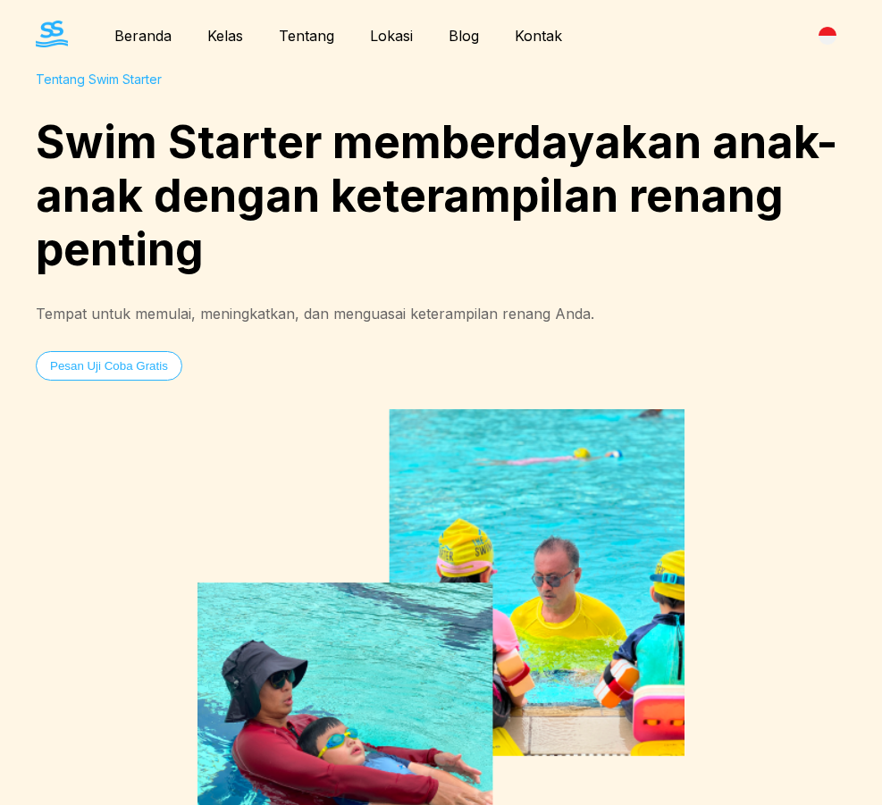
click at [151, 33] on link "Beranda" at bounding box center [142, 36] width 93 height 18
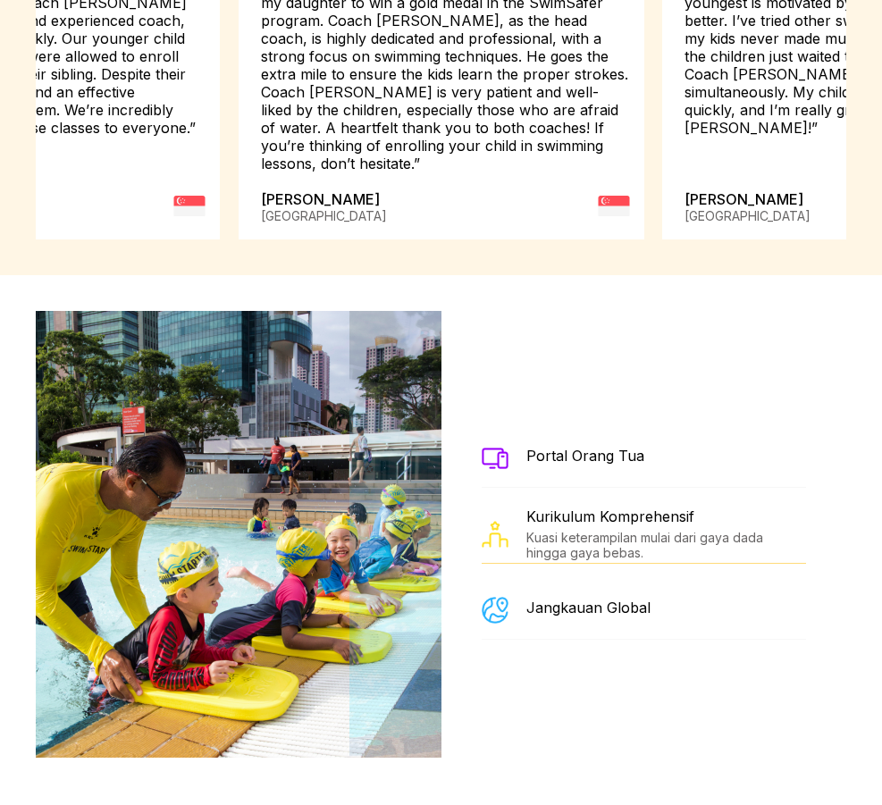
scroll to position [4322, 7]
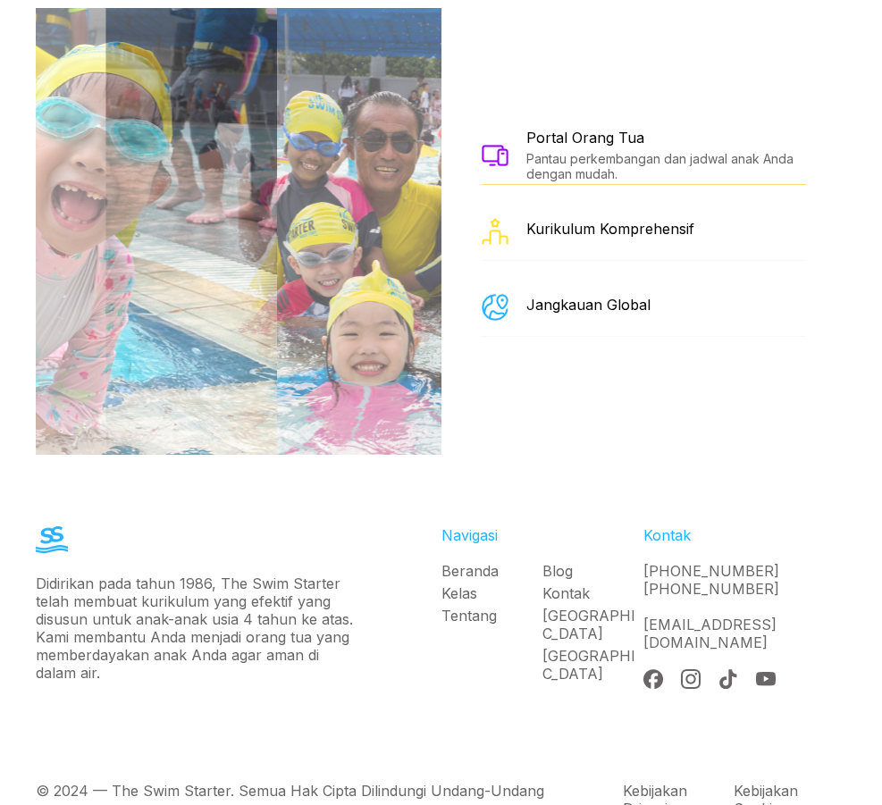
click at [377, 313] on img at bounding box center [415, 231] width 620 height 447
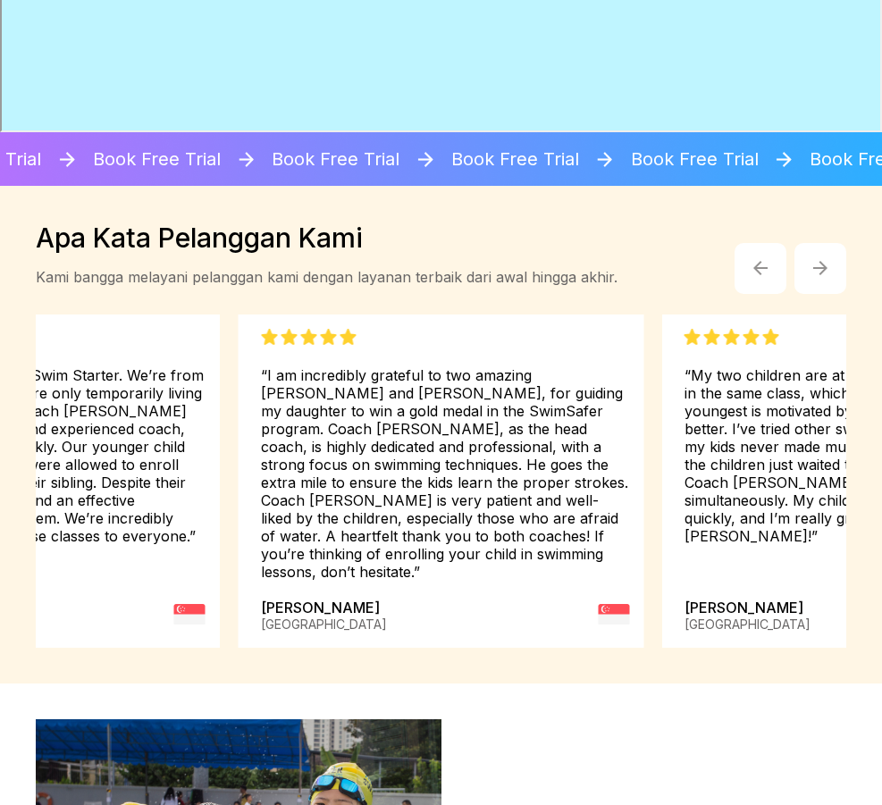
scroll to position [3429, 7]
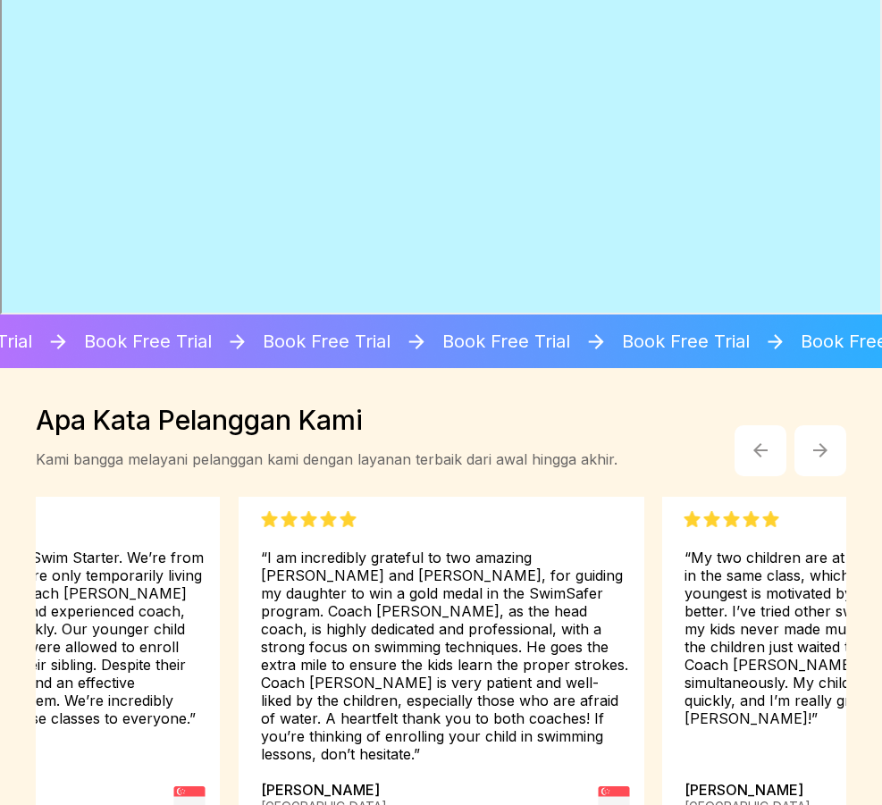
click at [687, 326] on div "Book Free Trial" at bounding box center [666, 341] width 165 height 54
click at [394, 330] on img at bounding box center [395, 341] width 23 height 22
drag, startPoint x: 828, startPoint y: 350, endPoint x: 770, endPoint y: 356, distance: 58.4
click at [817, 353] on div "Book Free Trial" at bounding box center [797, 341] width 165 height 54
click at [820, 443] on img "button" at bounding box center [820, 450] width 14 height 14
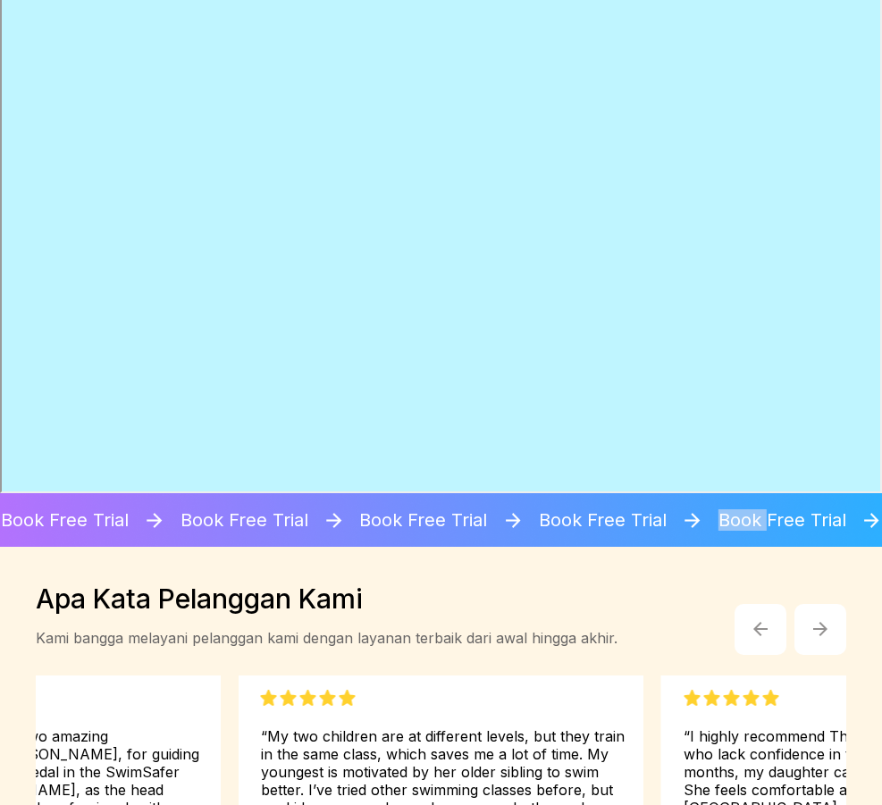
scroll to position [2982, 7]
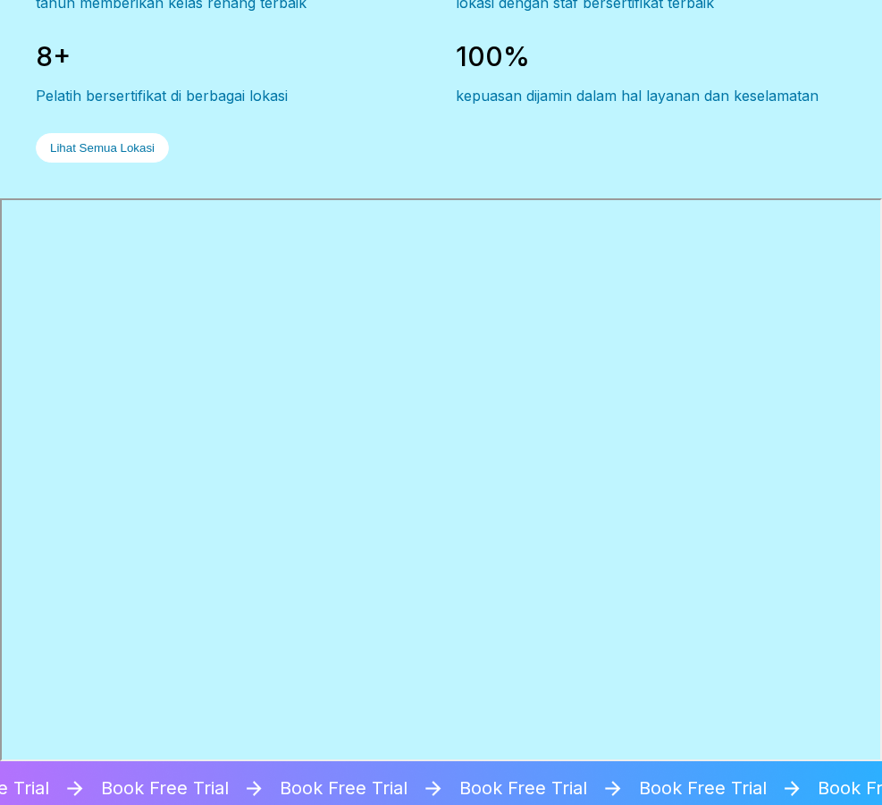
click at [702, 120] on div "38+ tahun memberikan kelas renang terbaik 50+ lokasi dengan staf bersertifikat …" at bounding box center [441, 54] width 810 height 215
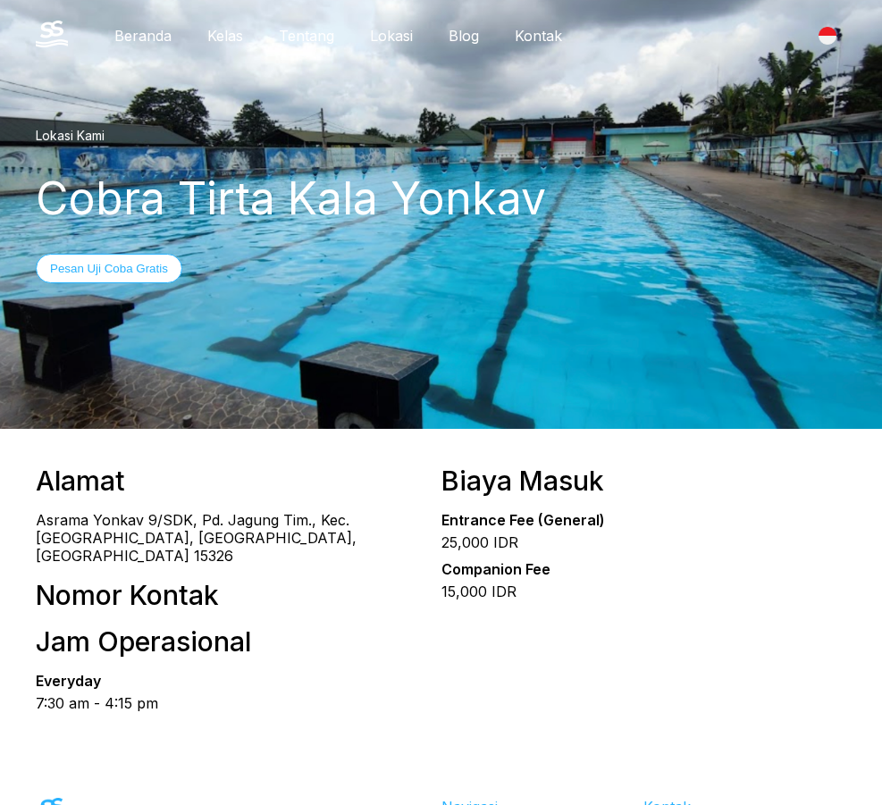
drag, startPoint x: 739, startPoint y: 255, endPoint x: 589, endPoint y: 224, distance: 153.3
click at [601, 227] on div "Lokasi Kami Cobra Tirta Kala Yonkav Pesan Uji Coba Gratis" at bounding box center [441, 205] width 810 height 375
drag, startPoint x: 463, startPoint y: 212, endPoint x: 498, endPoint y: 250, distance: 51.9
click at [498, 250] on div "Lokasi Kami Cobra Tirta Kala Yonkav Pesan Uji Coba Gratis" at bounding box center [441, 205] width 810 height 375
click at [733, 309] on div "Lokasi Kami Cobra Tirta Kala Yonkav Pesan Uji Coba Gratis" at bounding box center [441, 205] width 810 height 375
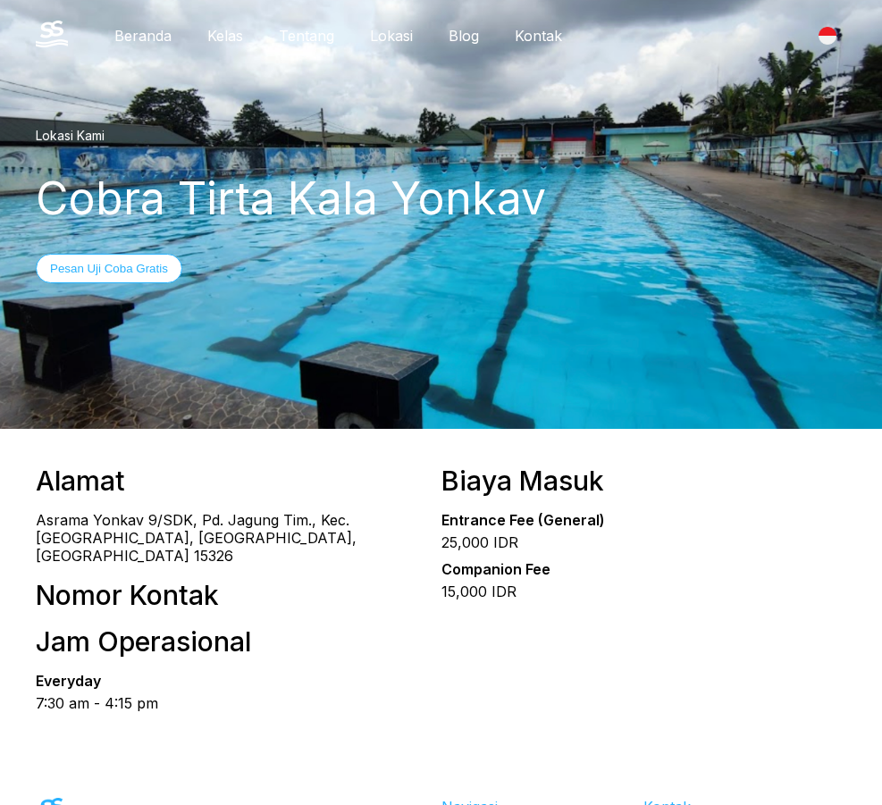
click at [741, 423] on div "Lokasi Kami Cobra Tirta Kala Yonkav Pesan Uji Coba Gratis" at bounding box center [441, 205] width 882 height 447
